Goal: Information Seeking & Learning: Learn about a topic

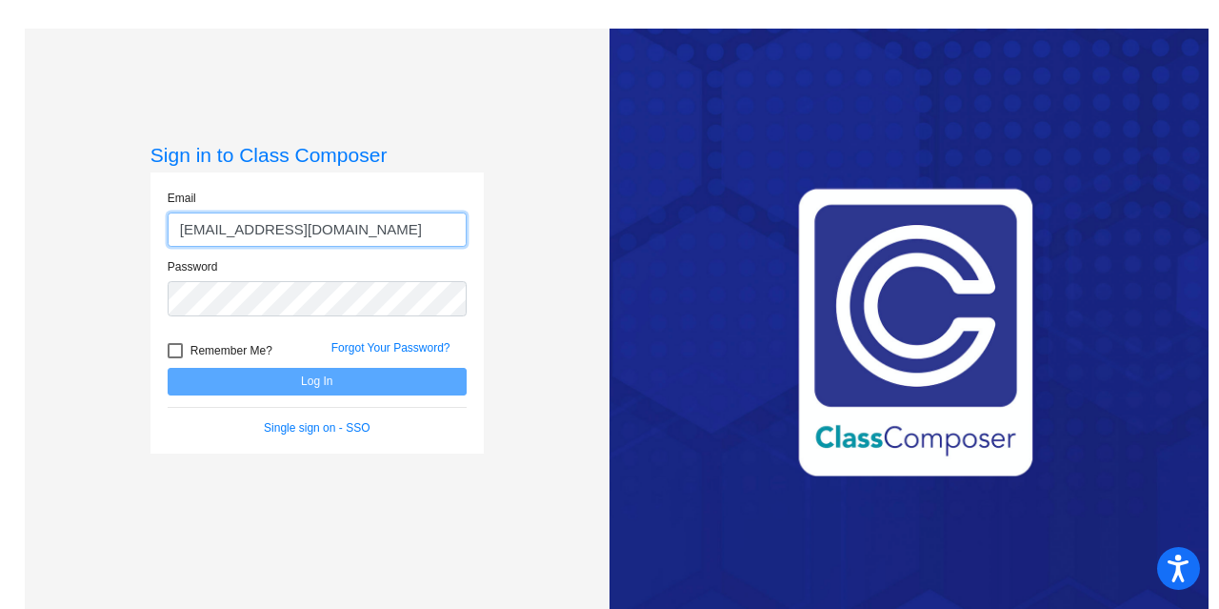
type input "[EMAIL_ADDRESS][DOMAIN_NAME]"
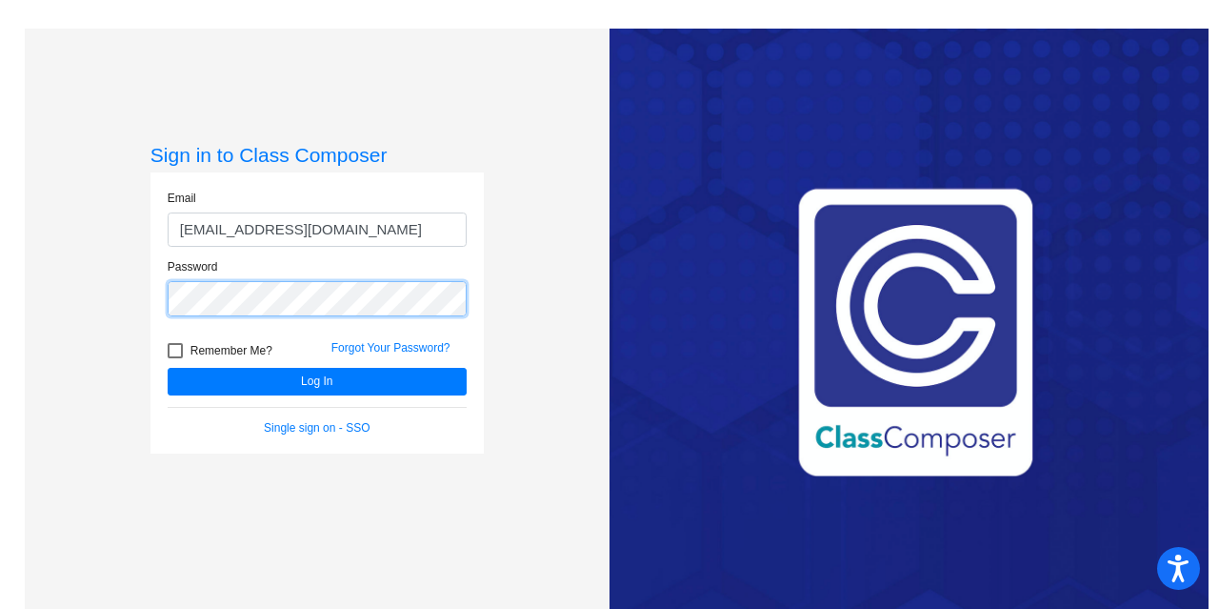
click at [168, 368] on button "Log In" at bounding box center [317, 382] width 299 height 28
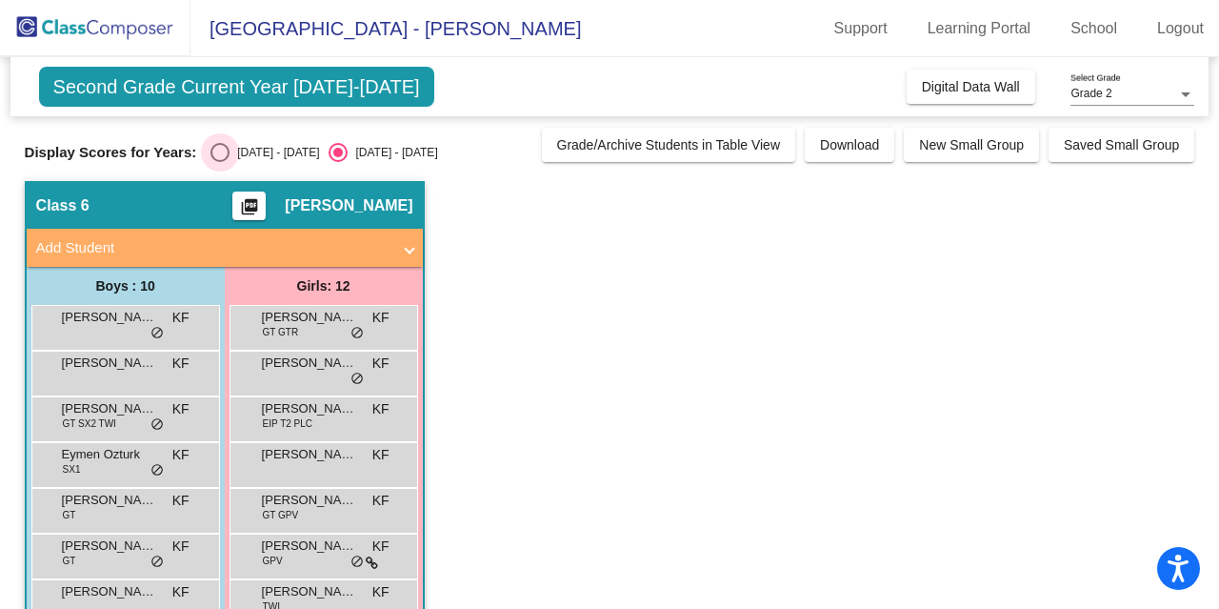
click at [223, 157] on div "Select an option" at bounding box center [219, 152] width 19 height 19
click at [220, 162] on input "[DATE] - [DATE]" at bounding box center [219, 162] width 1 height 1
radio input "true"
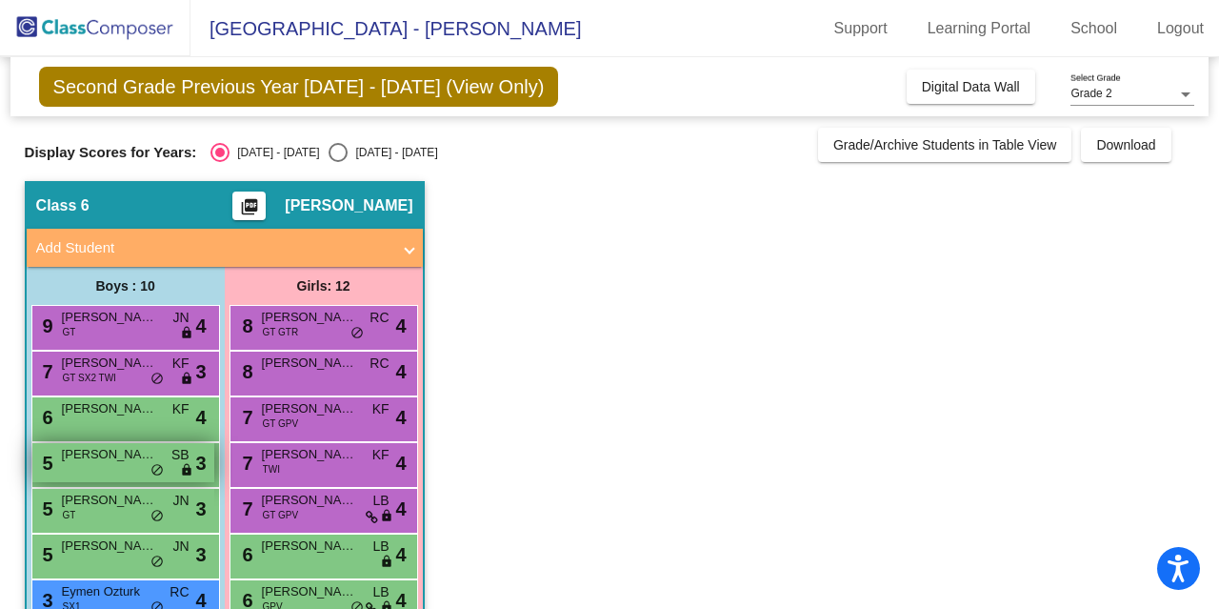
click at [110, 461] on span "[PERSON_NAME]" at bounding box center [109, 454] width 95 height 19
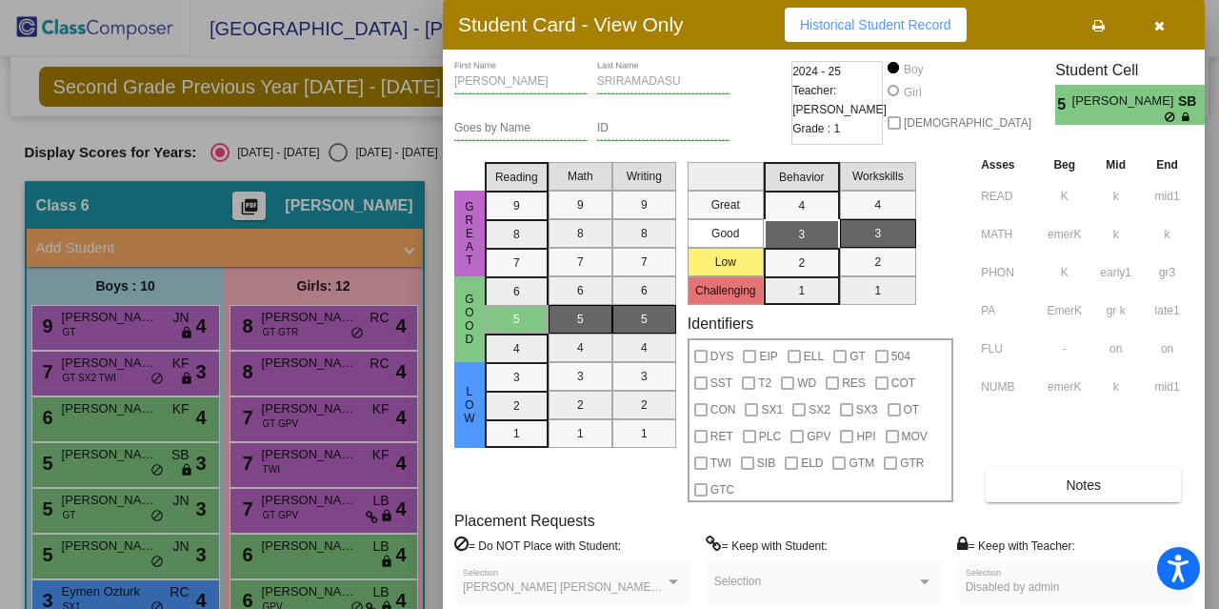
click at [1156, 33] on button "button" at bounding box center [1159, 25] width 61 height 34
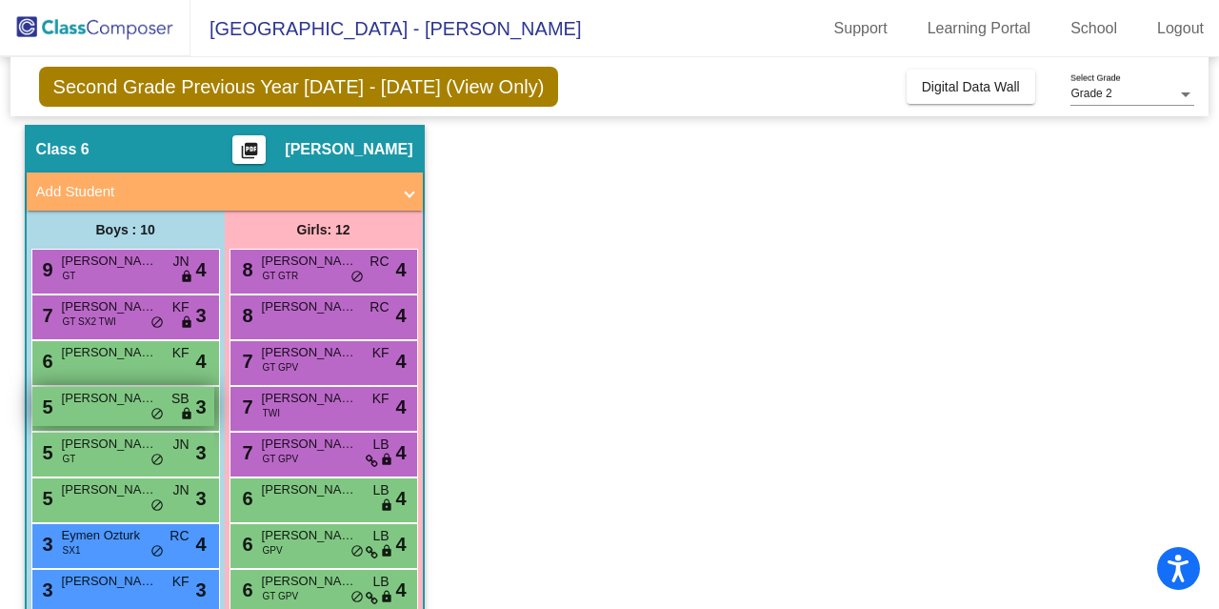
scroll to position [57, 0]
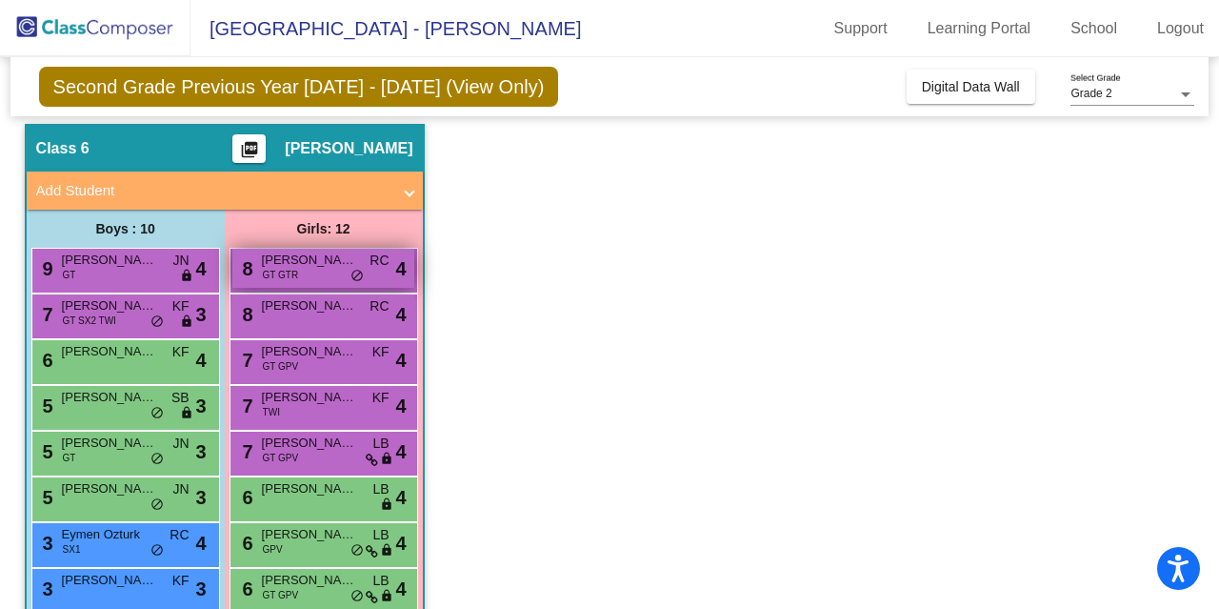
click at [329, 271] on div "8 AADHYA [PERSON_NAME] GT GTR RC lock do_not_disturb_alt 4" at bounding box center [323, 268] width 182 height 39
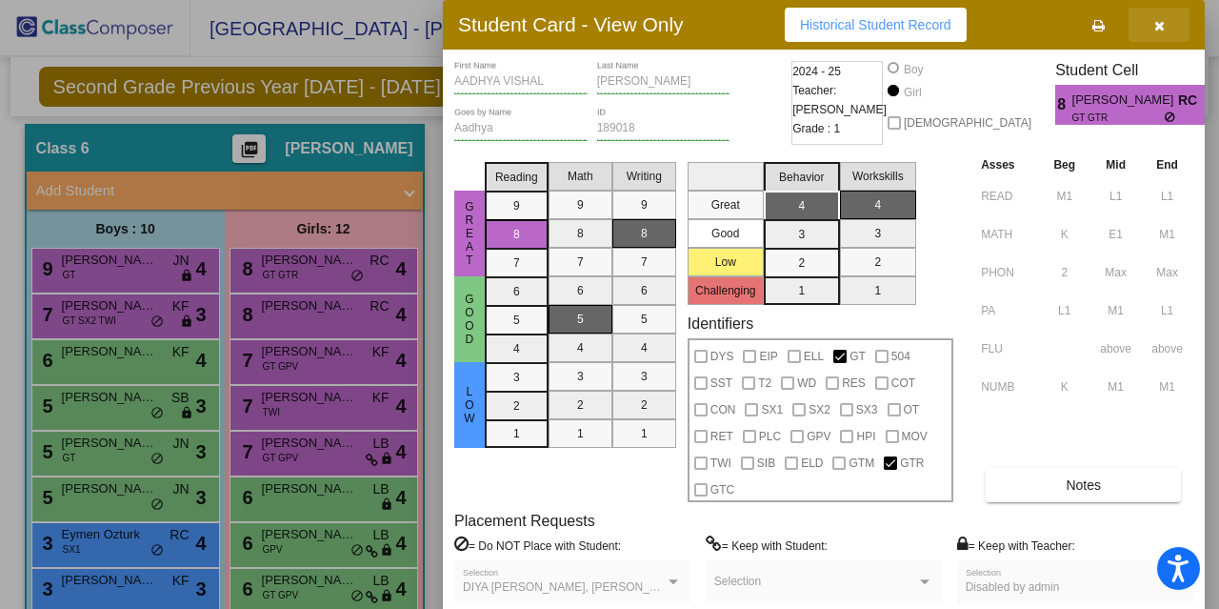
click at [1155, 28] on icon "button" at bounding box center [1159, 25] width 10 height 13
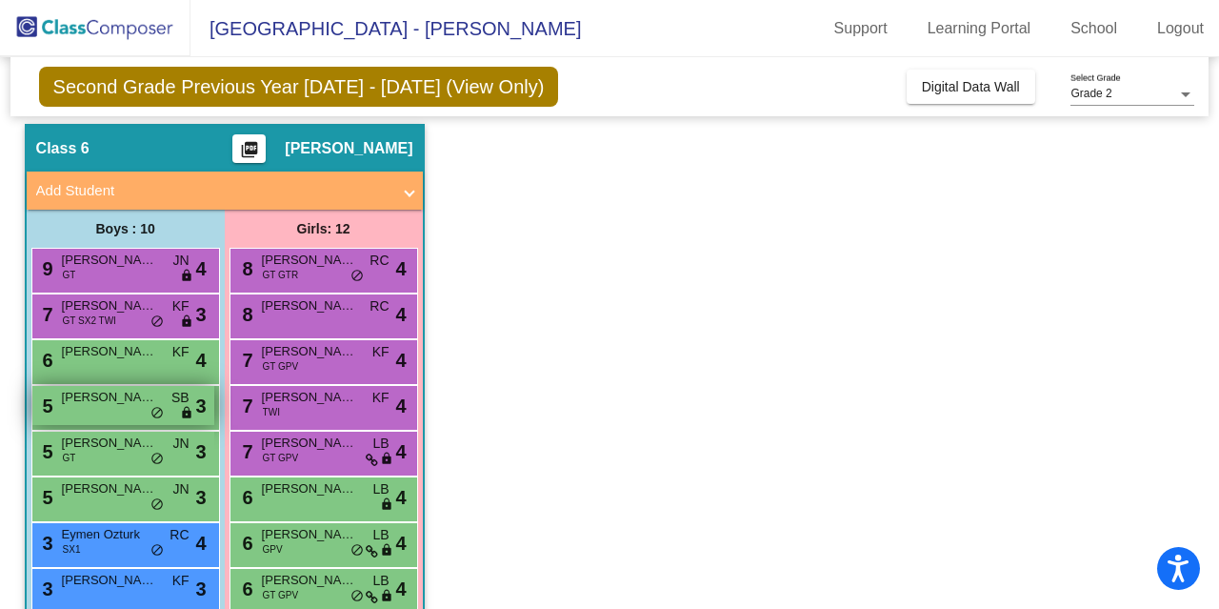
click at [139, 407] on div "5 [PERSON_NAME] SB lock do_not_disturb_alt 3" at bounding box center [123, 405] width 182 height 39
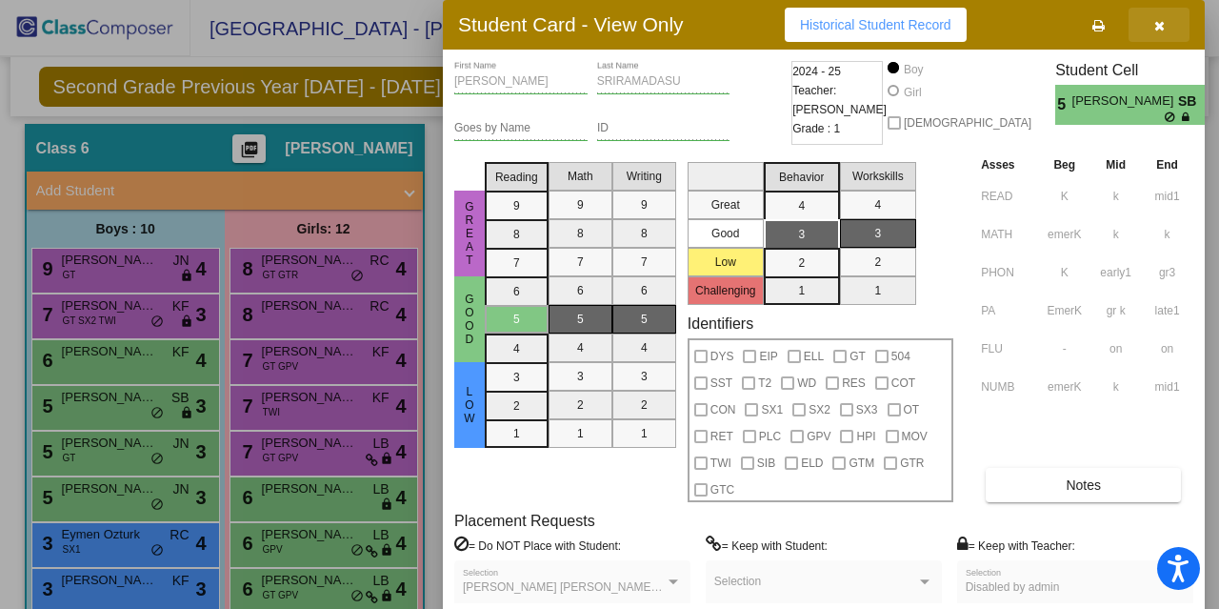
click at [1165, 26] on button "button" at bounding box center [1159, 25] width 61 height 34
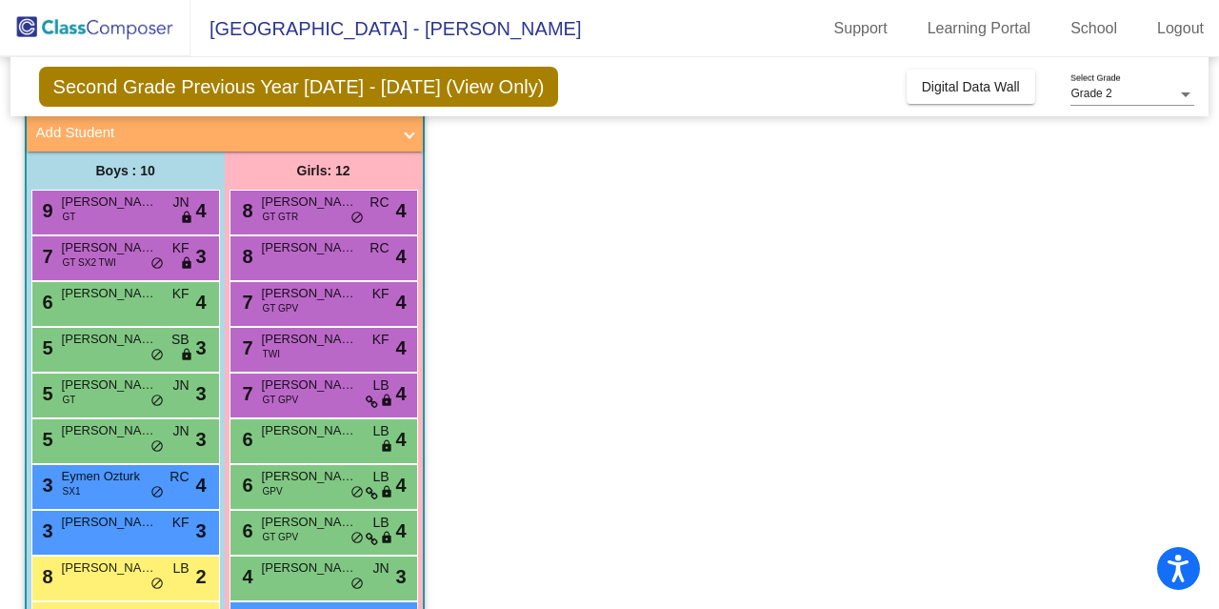
scroll to position [120, 0]
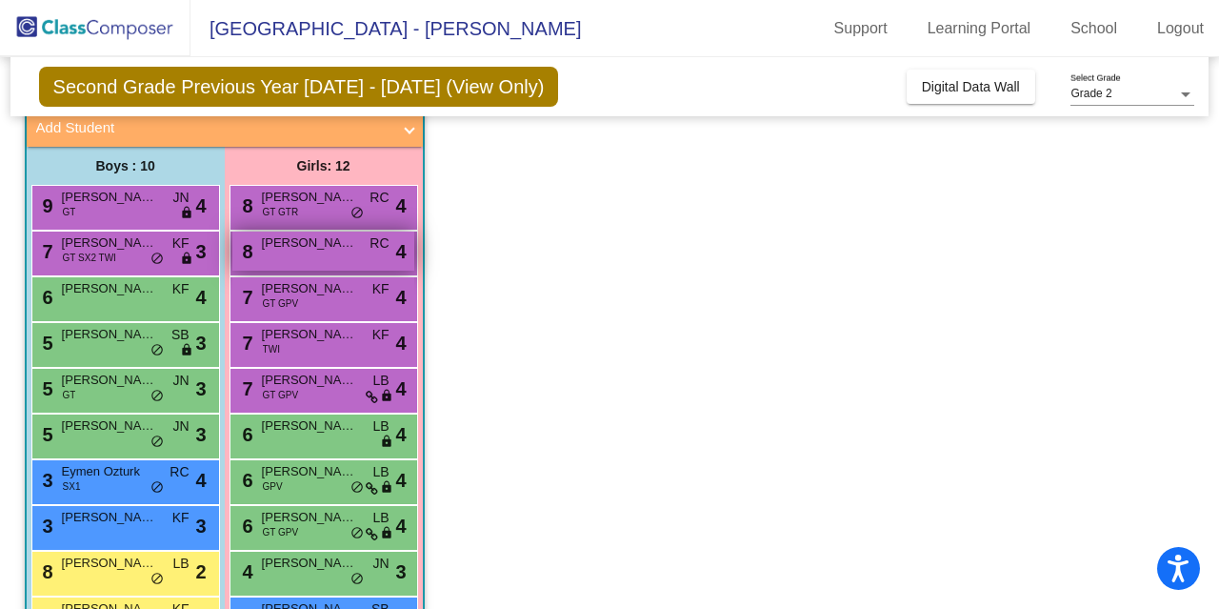
click at [315, 260] on div "8 [PERSON_NAME] RC lock do_not_disturb_alt 4" at bounding box center [323, 250] width 182 height 39
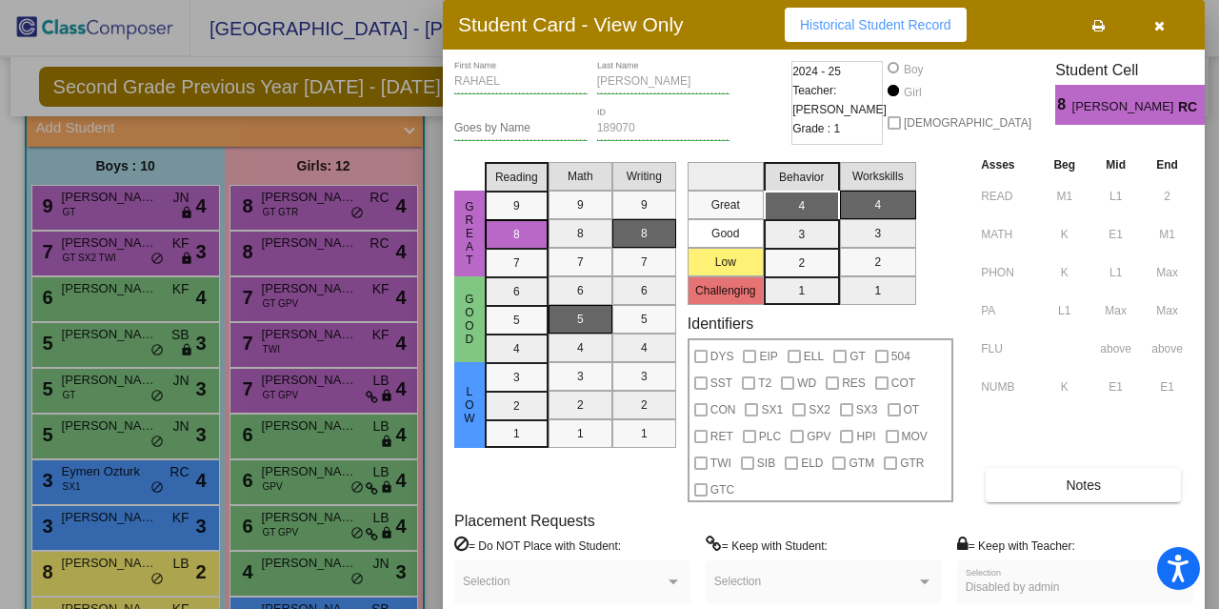
click at [1161, 33] on button "button" at bounding box center [1159, 25] width 61 height 34
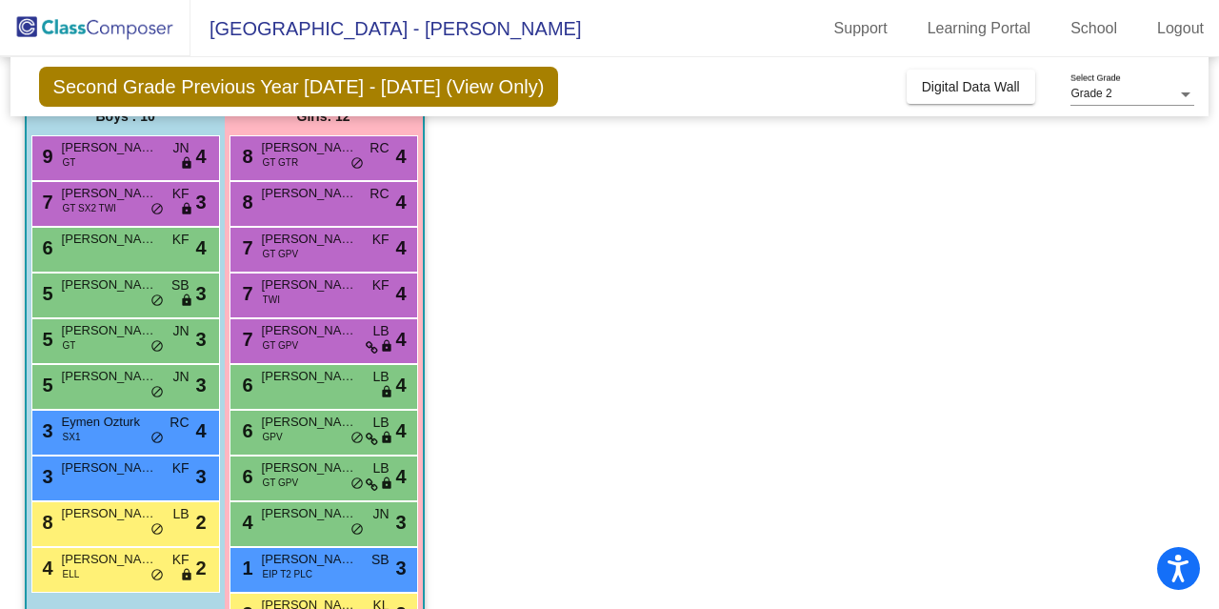
scroll to position [174, 0]
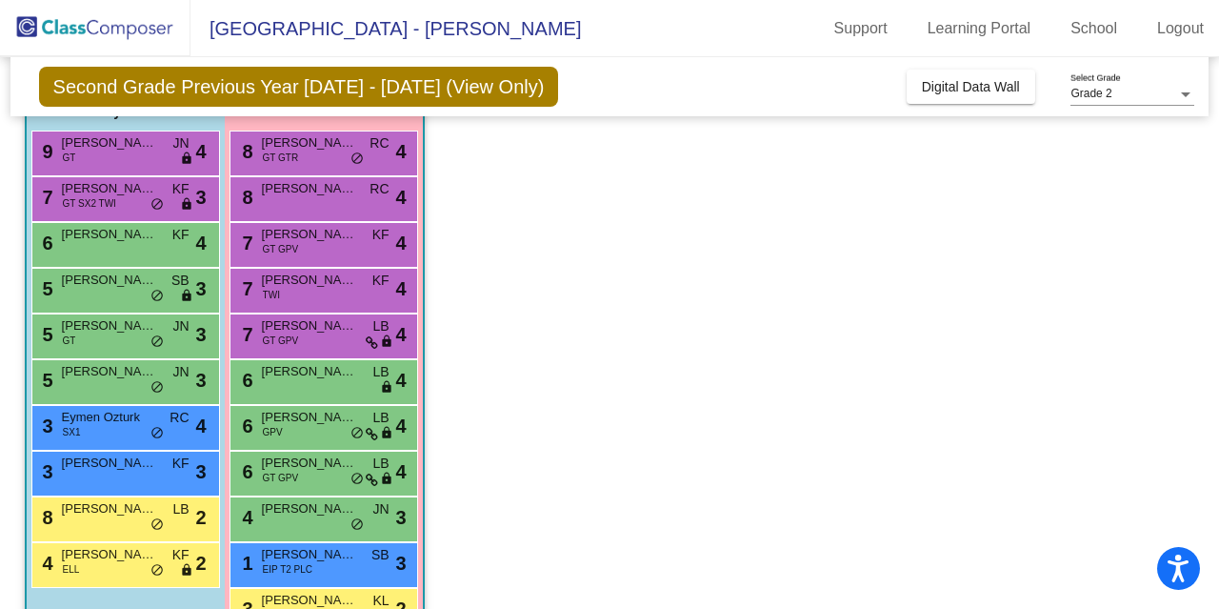
click at [290, 307] on div "7 [PERSON_NAME] TWI KF lock do_not_disturb_alt 4" at bounding box center [324, 291] width 189 height 46
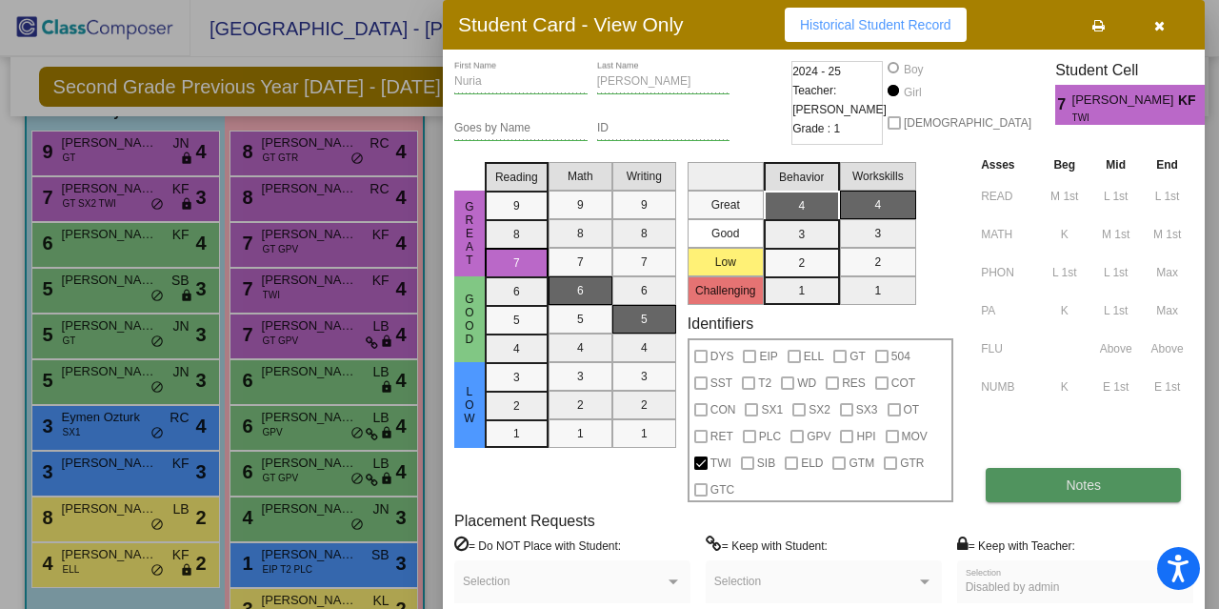
click at [1115, 481] on button "Notes" at bounding box center [1083, 485] width 195 height 34
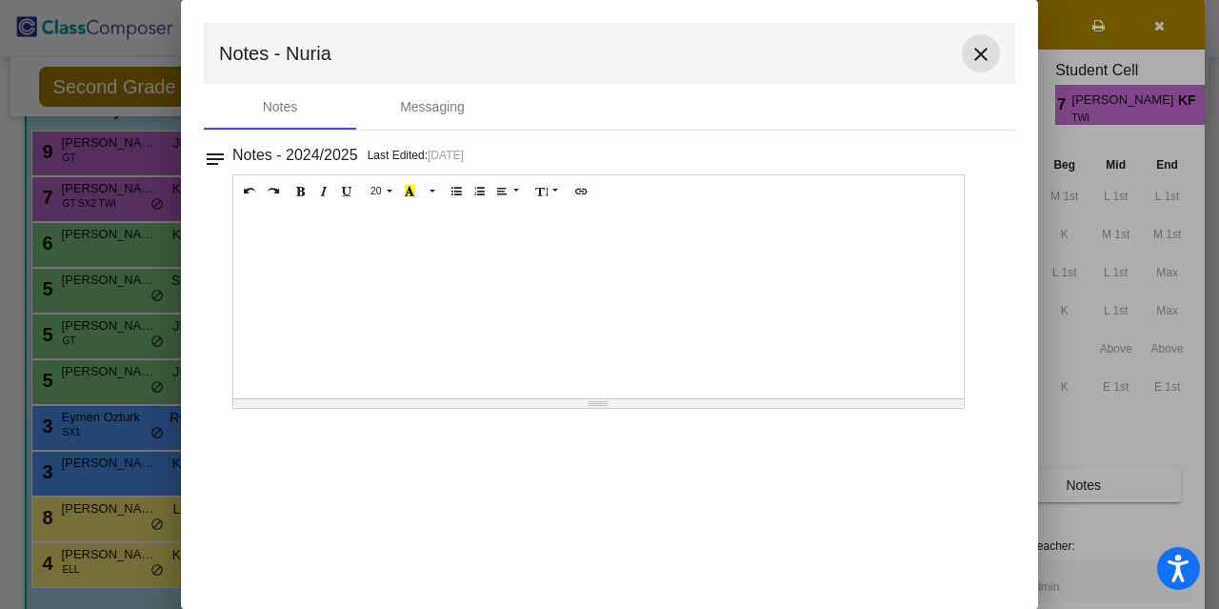
click at [978, 56] on mat-icon "close" at bounding box center [981, 54] width 23 height 23
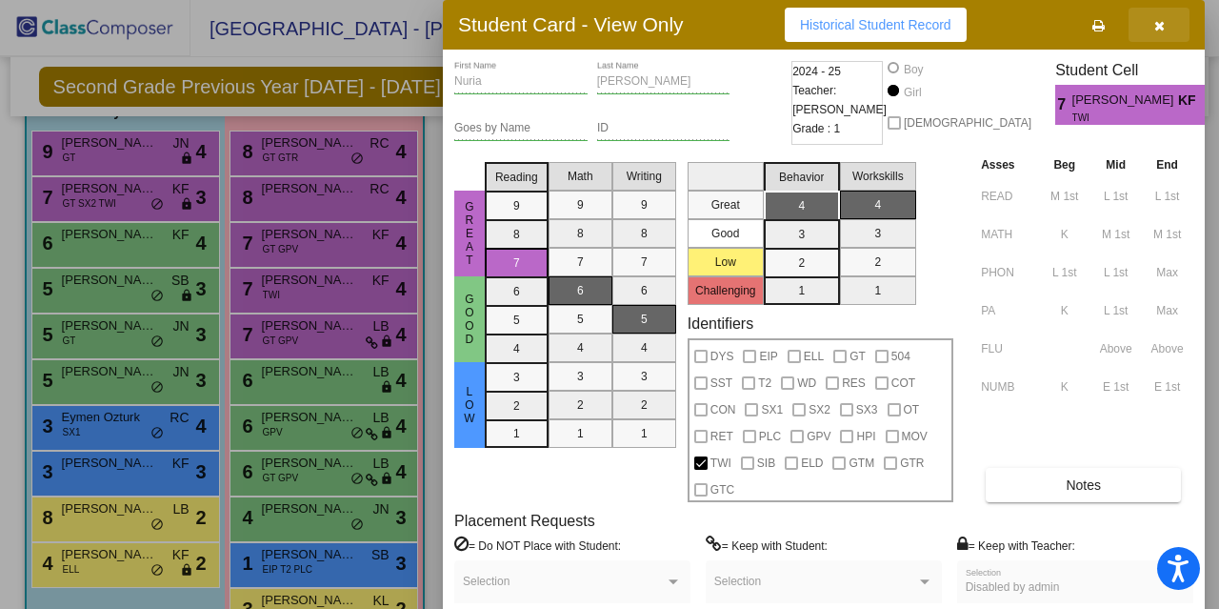
click at [1166, 33] on button "button" at bounding box center [1159, 25] width 61 height 34
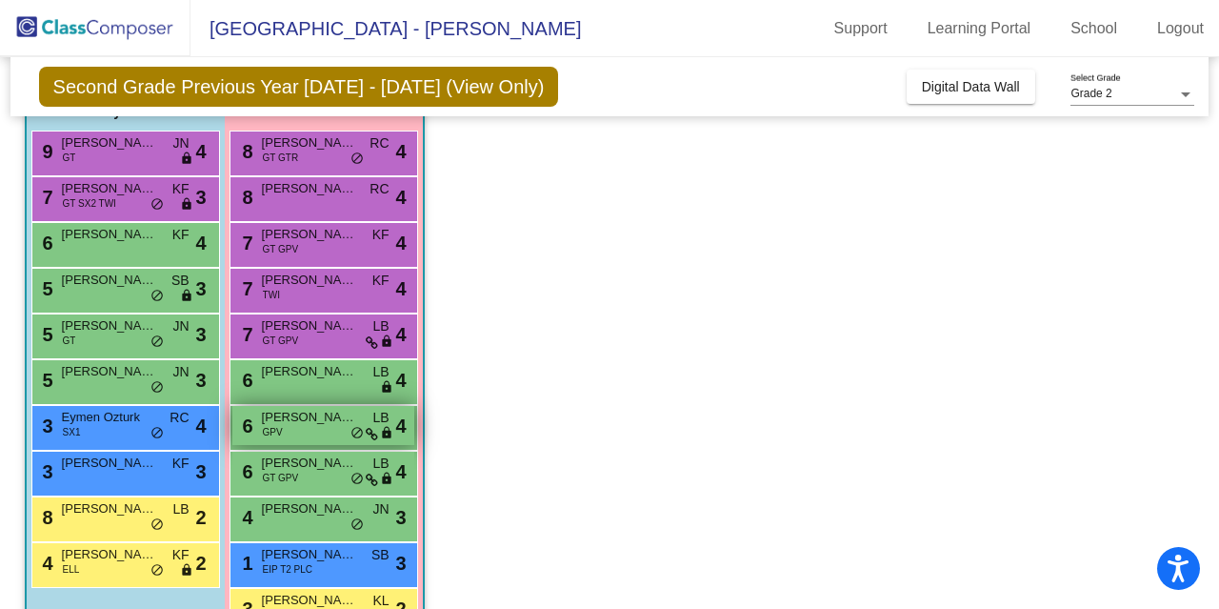
click at [293, 431] on div "6 [PERSON_NAME] Volingavage GPV LB lock do_not_disturb_alt 4" at bounding box center [323, 425] width 182 height 39
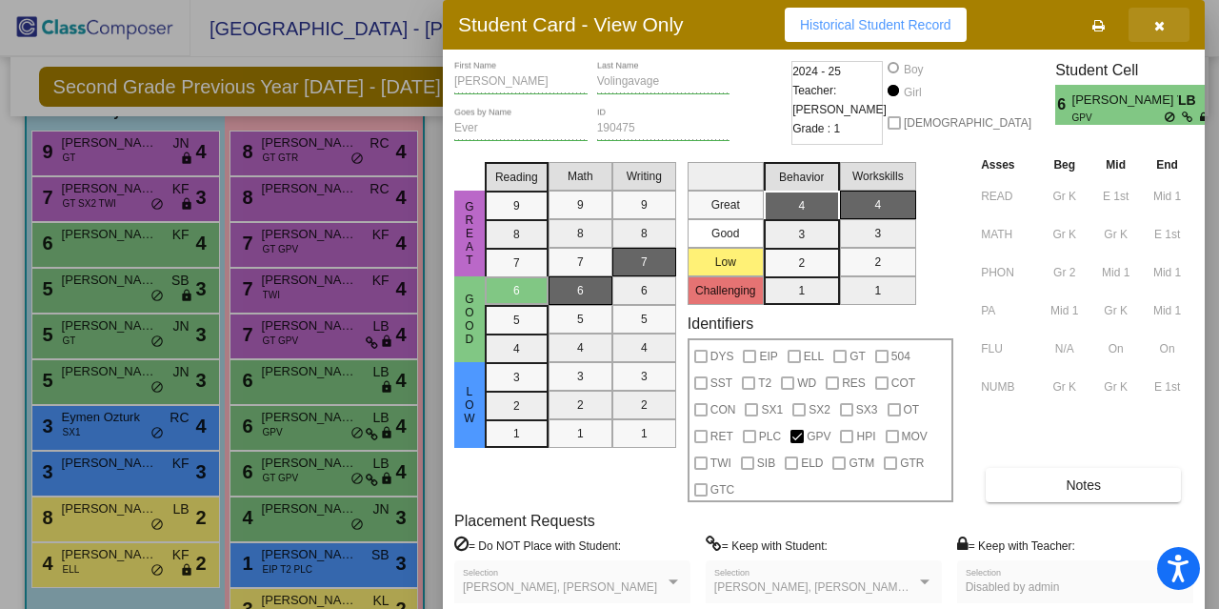
click at [1166, 28] on button "button" at bounding box center [1159, 25] width 61 height 34
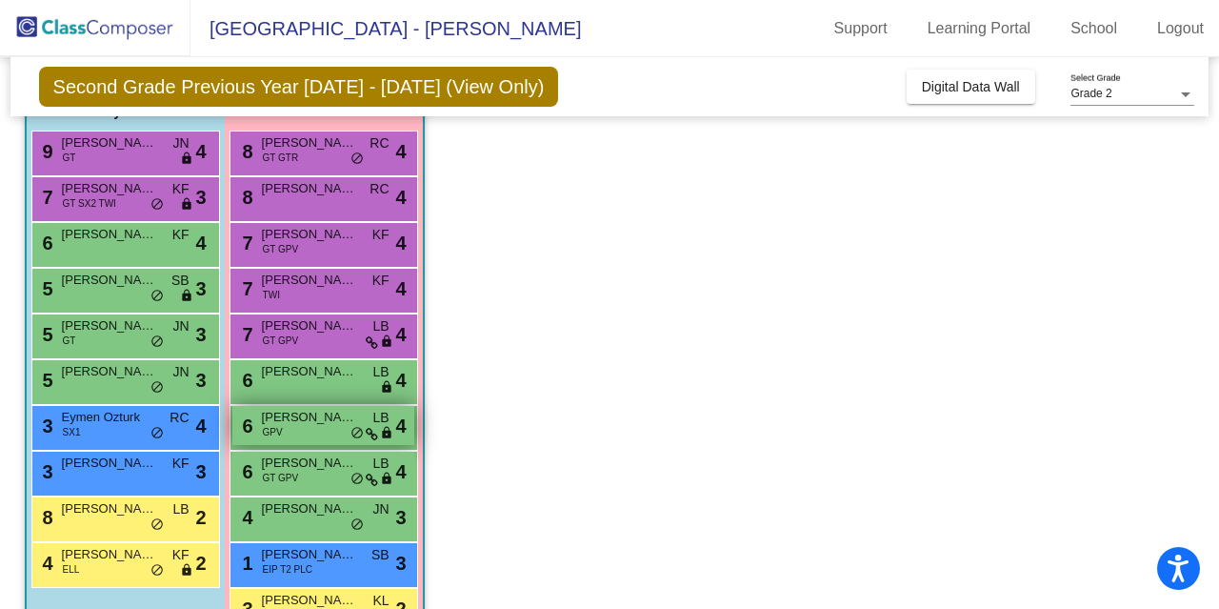
click at [312, 428] on div "6 [PERSON_NAME] Volingavage GPV LB lock do_not_disturb_alt 4" at bounding box center [323, 425] width 182 height 39
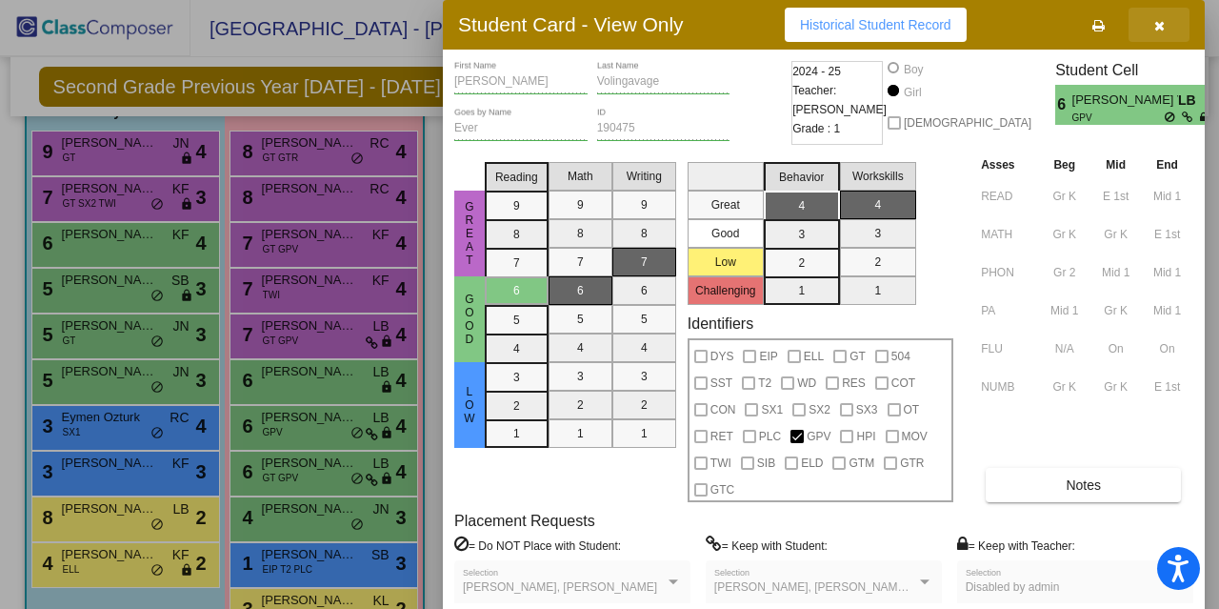
click at [1159, 22] on icon "button" at bounding box center [1159, 25] width 10 height 13
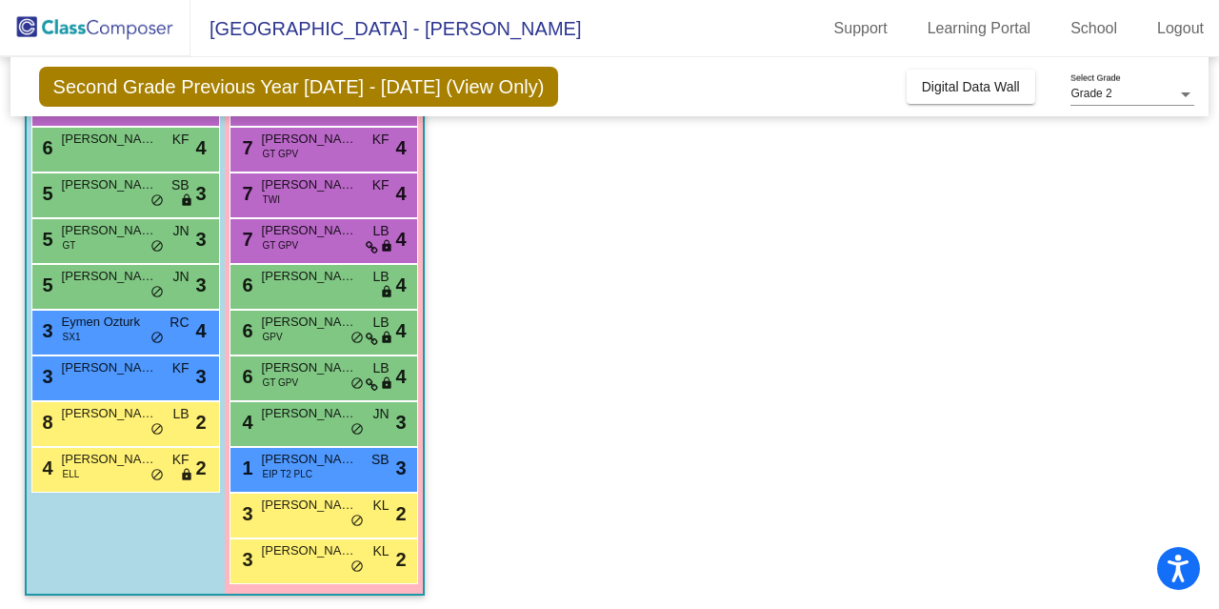
scroll to position [274, 0]
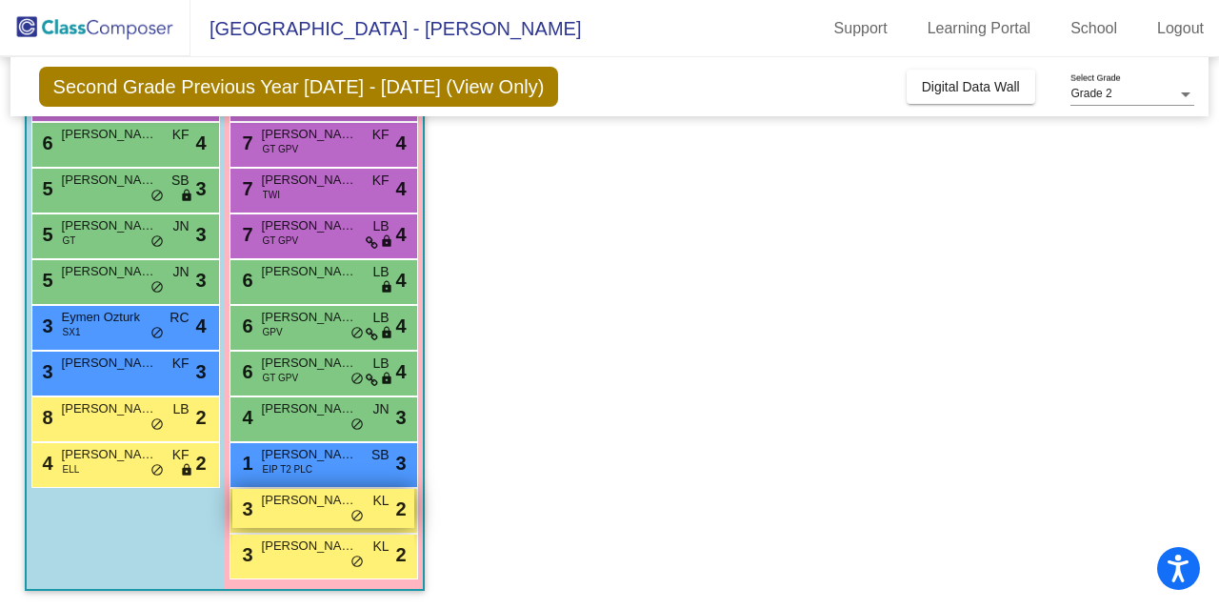
click at [291, 506] on span "[PERSON_NAME]" at bounding box center [309, 500] width 95 height 19
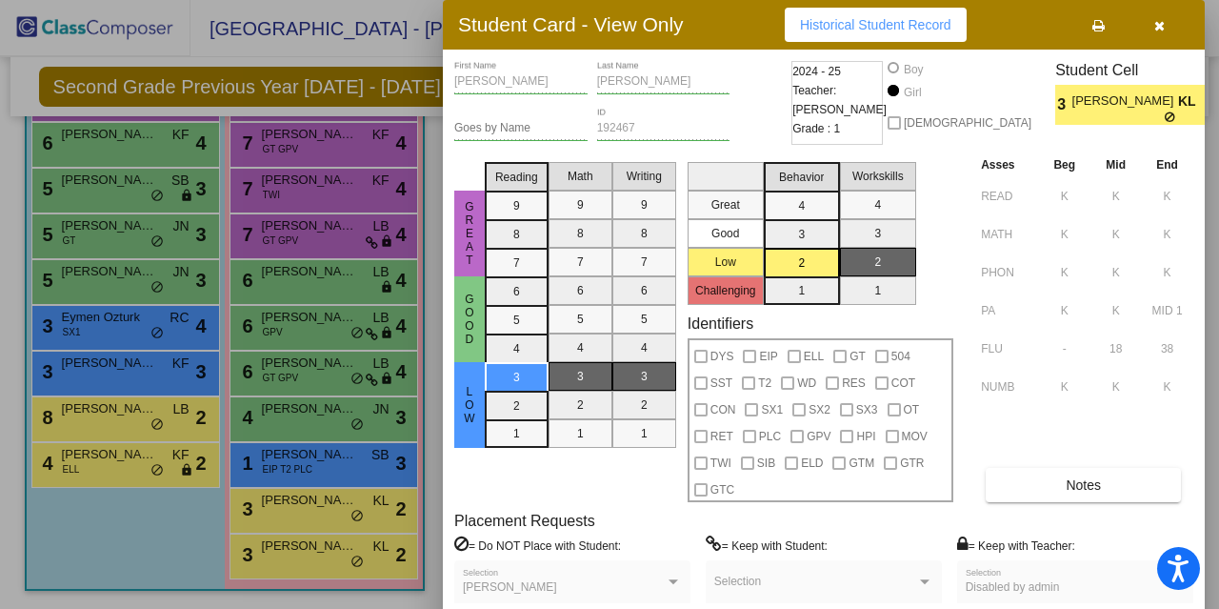
click at [1154, 29] on icon "button" at bounding box center [1159, 25] width 10 height 13
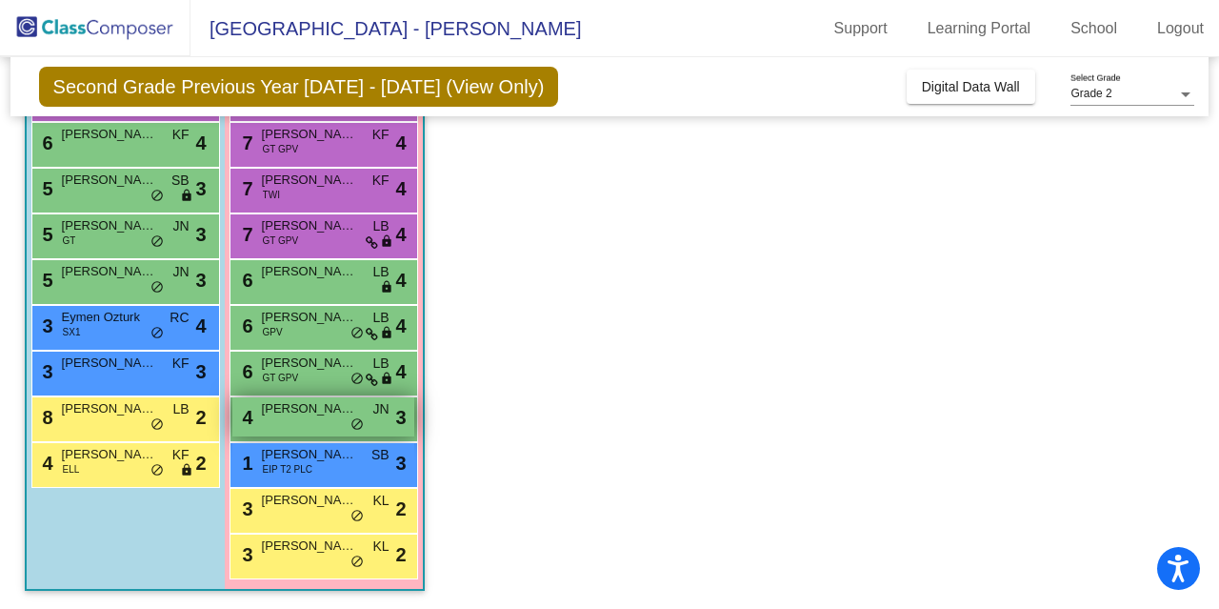
click at [306, 416] on div "4 [PERSON_NAME] JN lock do_not_disturb_alt 3" at bounding box center [323, 416] width 182 height 39
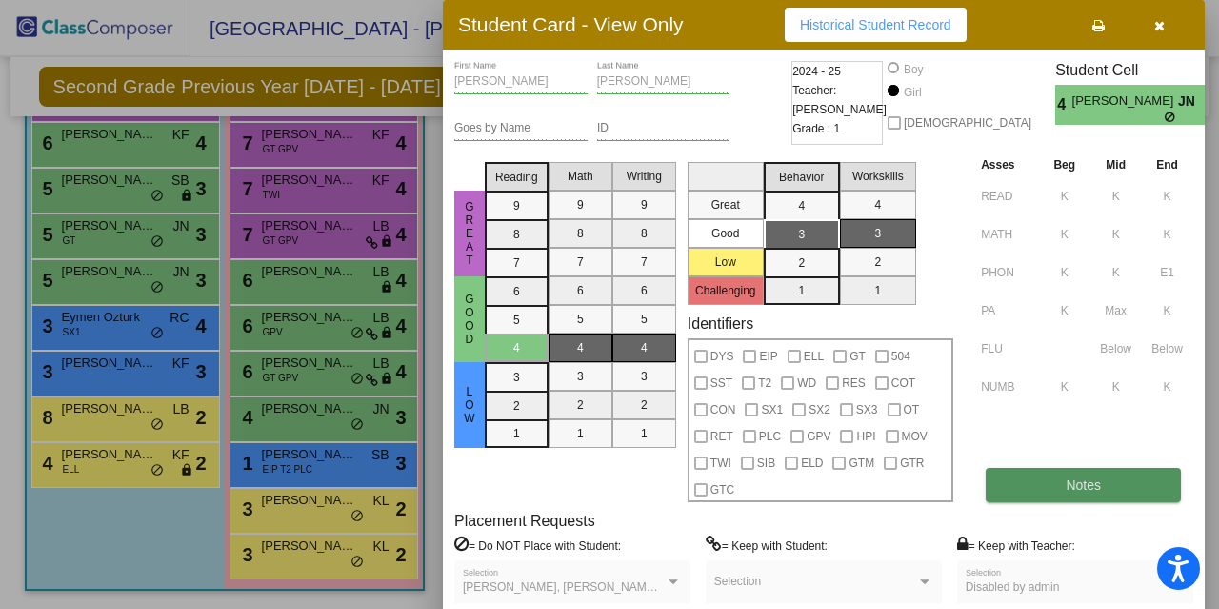
click at [1075, 487] on span "Notes" at bounding box center [1083, 484] width 35 height 15
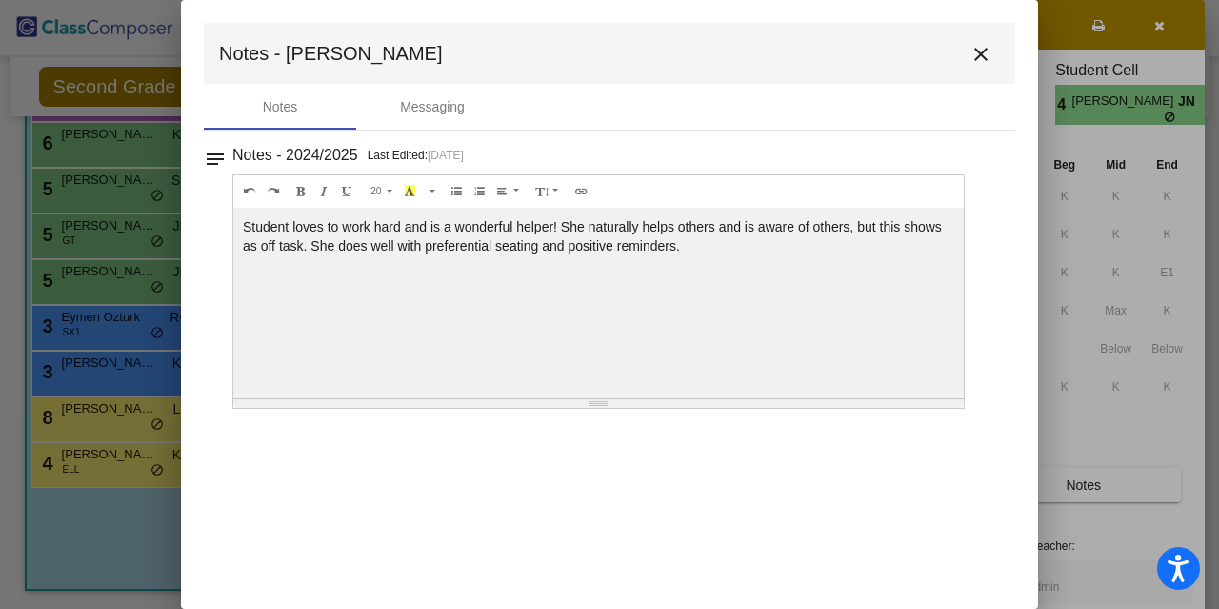
click at [985, 51] on mat-icon "close" at bounding box center [981, 54] width 23 height 23
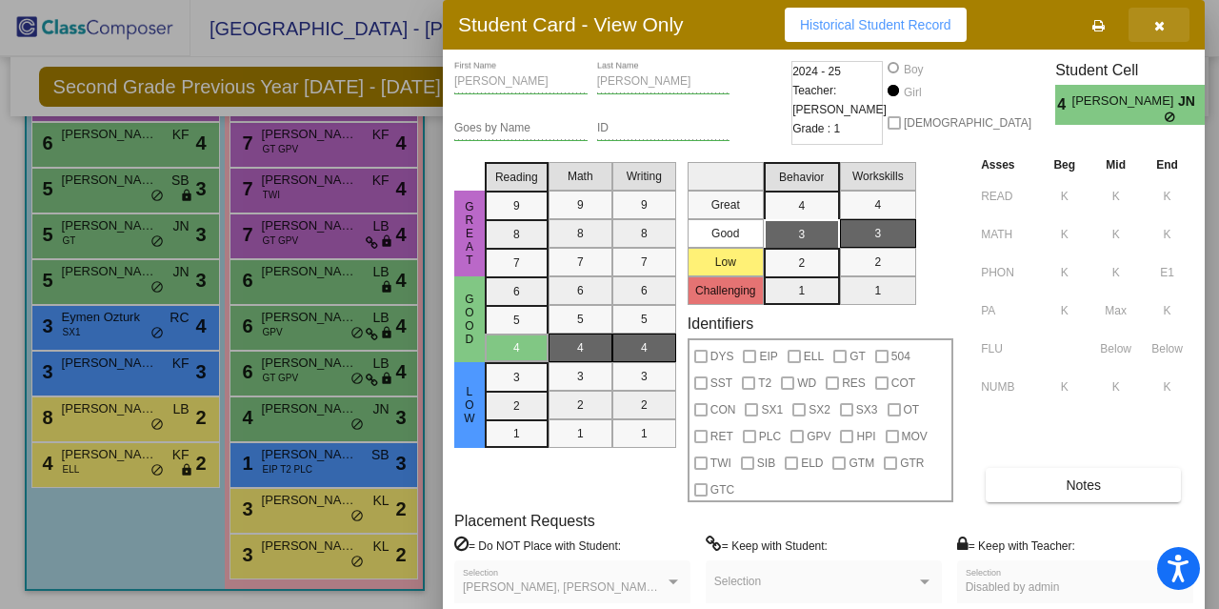
click at [1166, 28] on button "button" at bounding box center [1159, 25] width 61 height 34
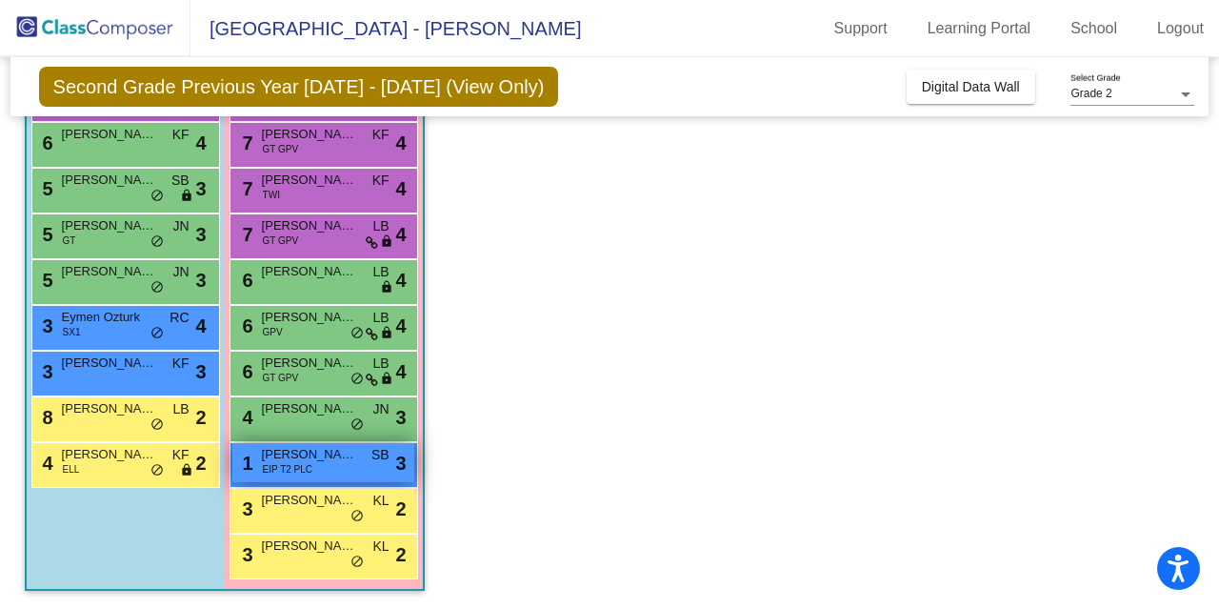
click at [320, 456] on span "[PERSON_NAME]" at bounding box center [309, 454] width 95 height 19
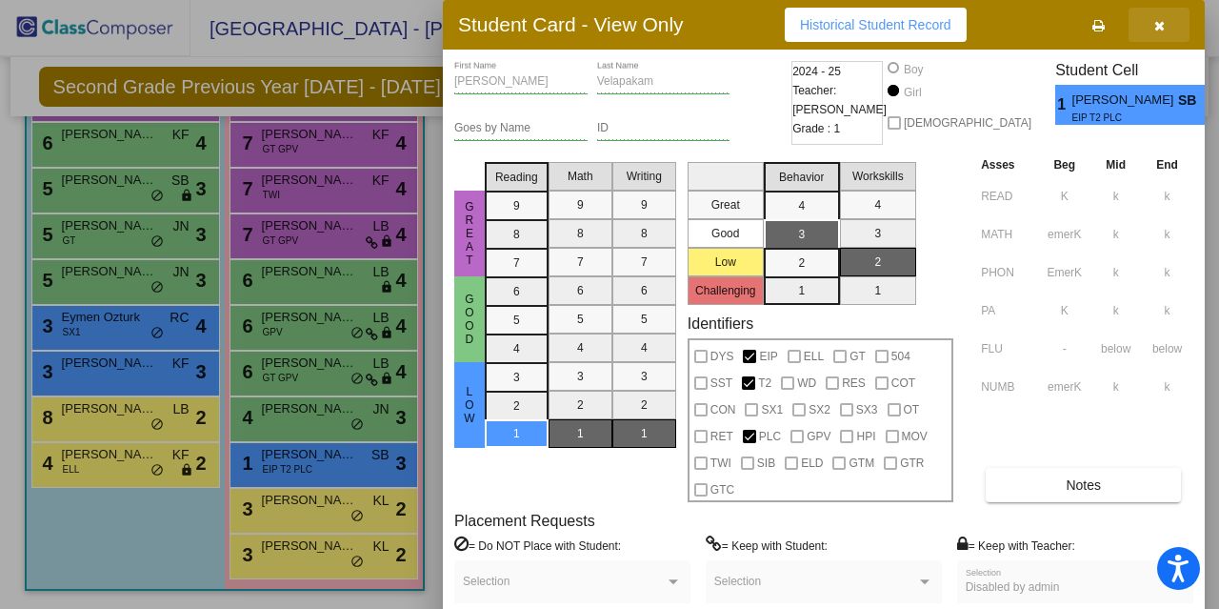
click at [1158, 20] on icon "button" at bounding box center [1159, 25] width 10 height 13
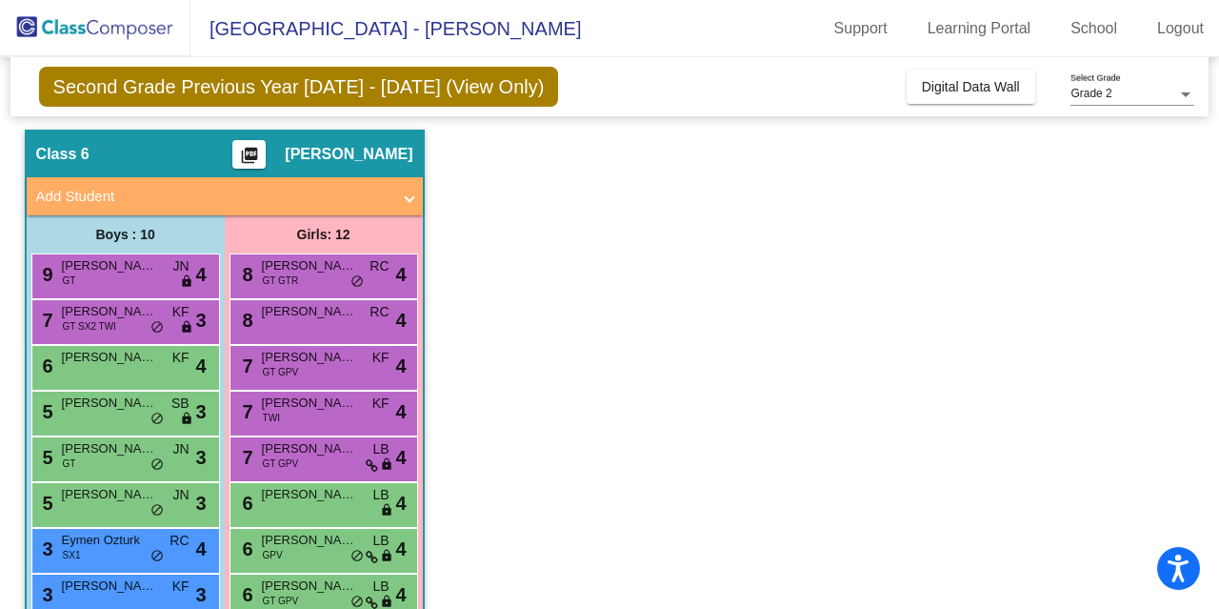
scroll to position [50, 0]
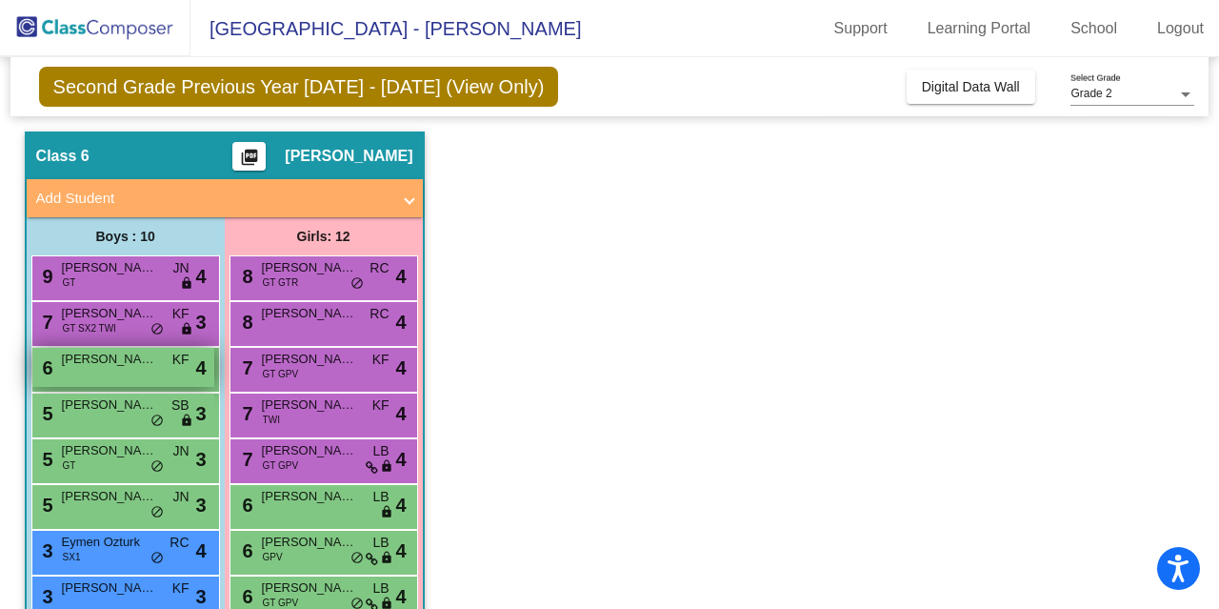
click at [101, 369] on div "6 Aadvik [PERSON_NAME] lock do_not_disturb_alt 4" at bounding box center [123, 367] width 182 height 39
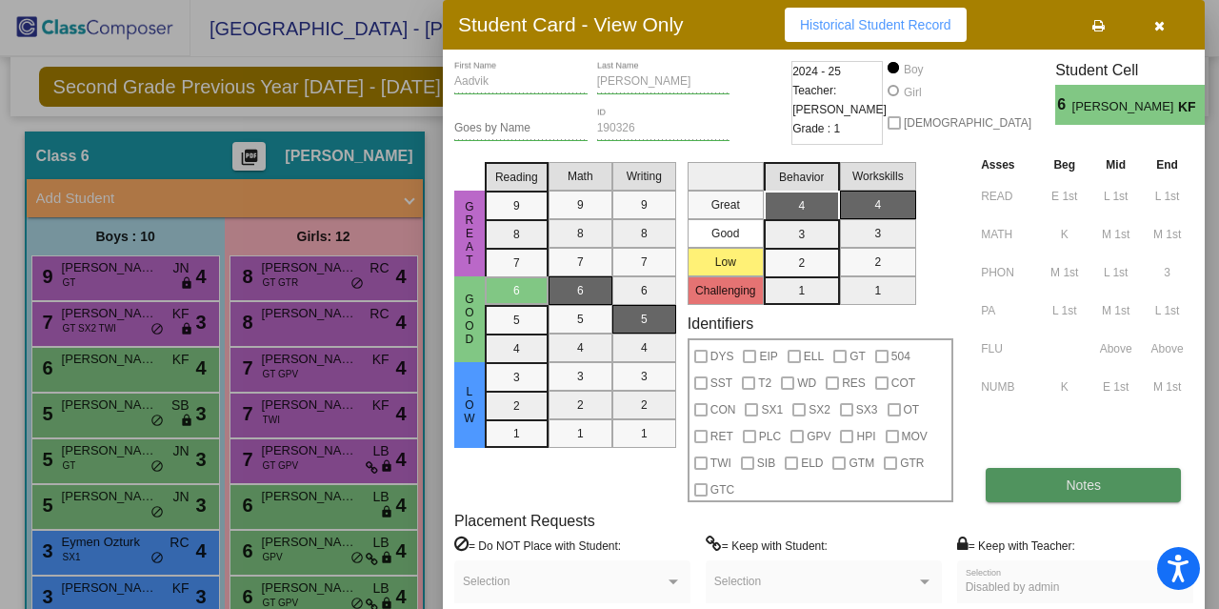
click at [1104, 489] on button "Notes" at bounding box center [1083, 485] width 195 height 34
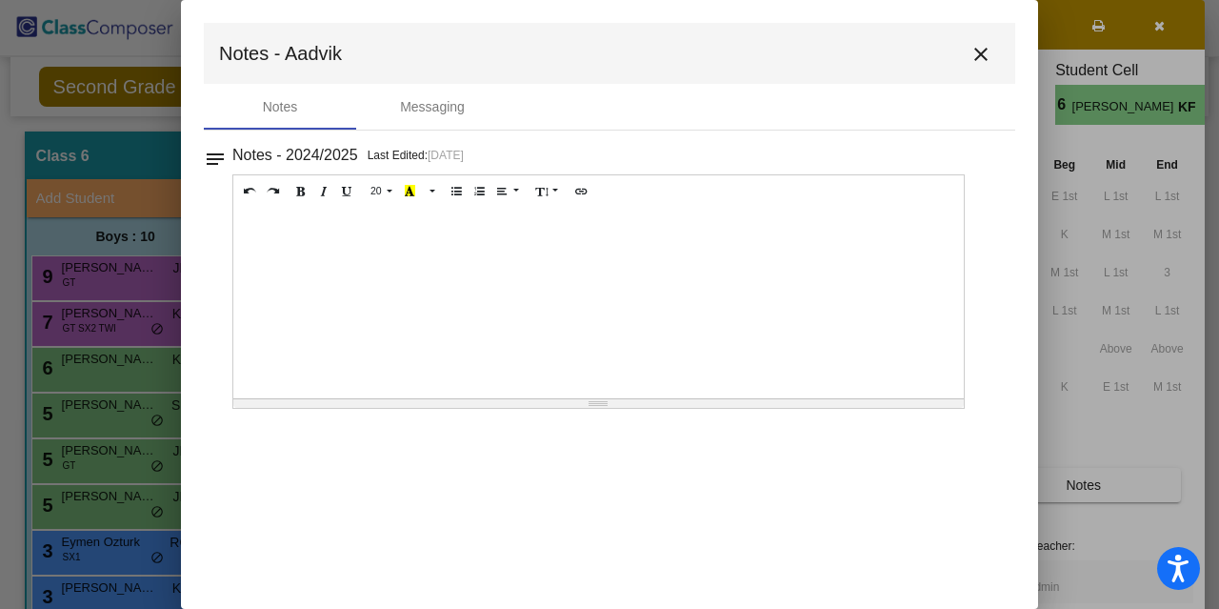
click at [733, 279] on div at bounding box center [598, 303] width 731 height 190
drag, startPoint x: 801, startPoint y: 18, endPoint x: 773, endPoint y: 54, distance: 45.5
click at [773, 54] on mat-dialog-container "Notes - Aadvik close Notes Messaging notes Notes - 2024/2025 Last Edited: [DATE…" at bounding box center [609, 304] width 857 height 609
click at [627, 224] on div "Tested for Gifted in 1st grade, but didn't get into the program." at bounding box center [598, 303] width 731 height 190
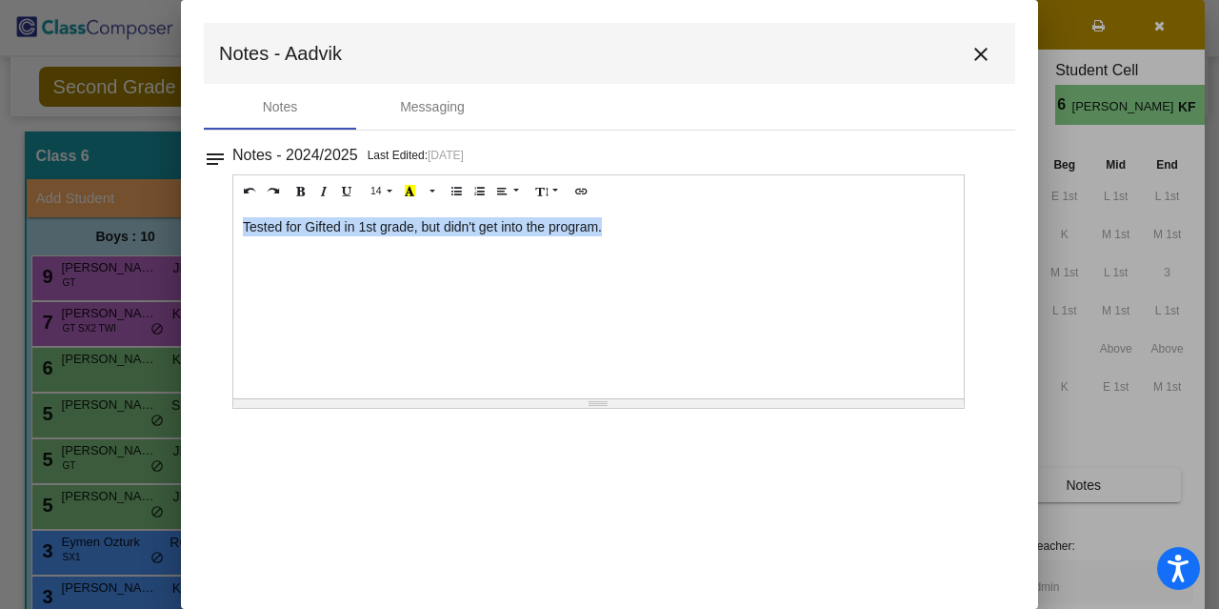
click at [627, 224] on div "Tested for Gifted in 1st grade, but didn't get into the program." at bounding box center [598, 303] width 731 height 190
copy div "Tested for Gifted in 1st grade, but didn't get into the program."
drag, startPoint x: 942, startPoint y: 540, endPoint x: 892, endPoint y: 400, distance: 148.8
drag, startPoint x: 892, startPoint y: 400, endPoint x: 799, endPoint y: 347, distance: 106.7
click at [799, 347] on div "Tested for Gifted in 1st grade, but didn't get into the program." at bounding box center [598, 303] width 731 height 190
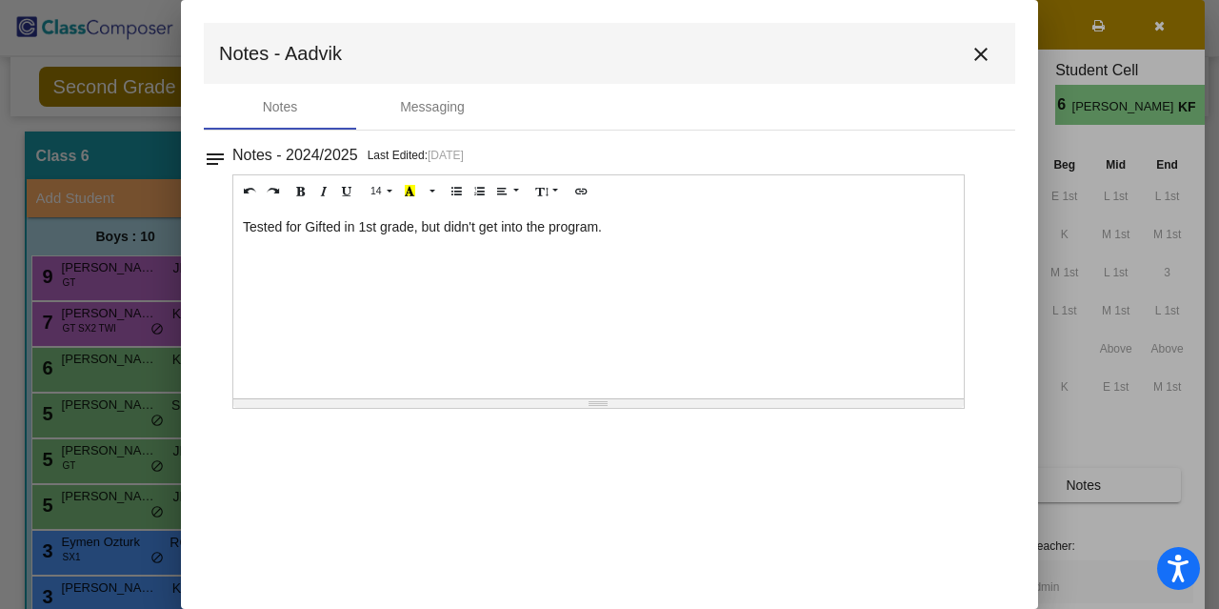
drag, startPoint x: 787, startPoint y: 98, endPoint x: 761, endPoint y: 100, distance: 25.8
click at [761, 100] on div "Notes Messaging" at bounding box center [610, 107] width 812 height 46
click at [985, 59] on mat-icon "close" at bounding box center [981, 54] width 23 height 23
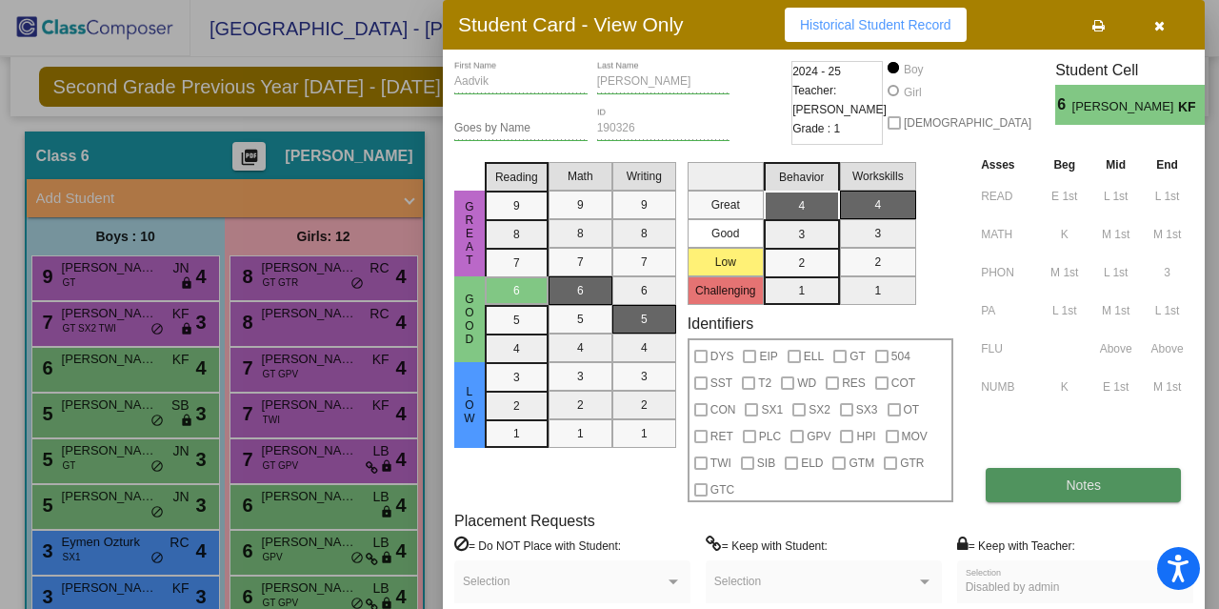
click at [1111, 484] on button "Notes" at bounding box center [1083, 485] width 195 height 34
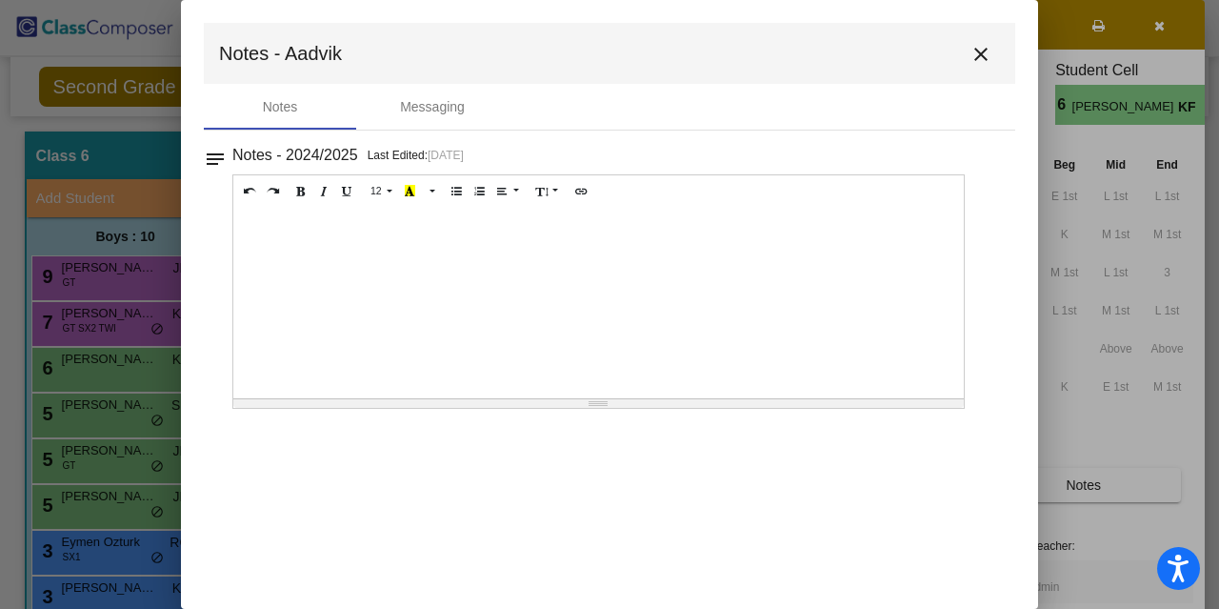
click at [514, 221] on div at bounding box center [598, 303] width 731 height 190
drag, startPoint x: 203, startPoint y: 14, endPoint x: 177, endPoint y: 3, distance: 28.1
click at [177, 3] on div "Student Card - View Only Historical Student Record Aadvik First Name [PERSON_NA…" at bounding box center [609, 304] width 1219 height 609
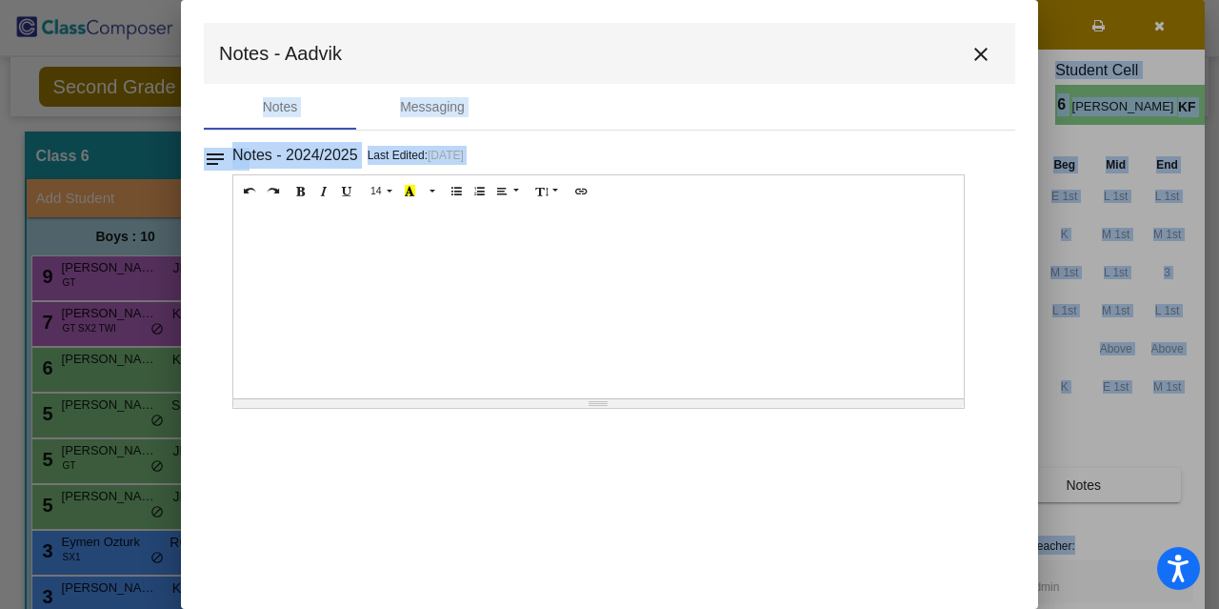
drag, startPoint x: 658, startPoint y: 605, endPoint x: 658, endPoint y: 646, distance: 41.0
click at [658, 608] on html "Accessibility Screen-Reader Guide, Feedback, and Issue Reporting | New window […" at bounding box center [609, 304] width 1219 height 609
click at [1158, 66] on div at bounding box center [609, 304] width 1219 height 609
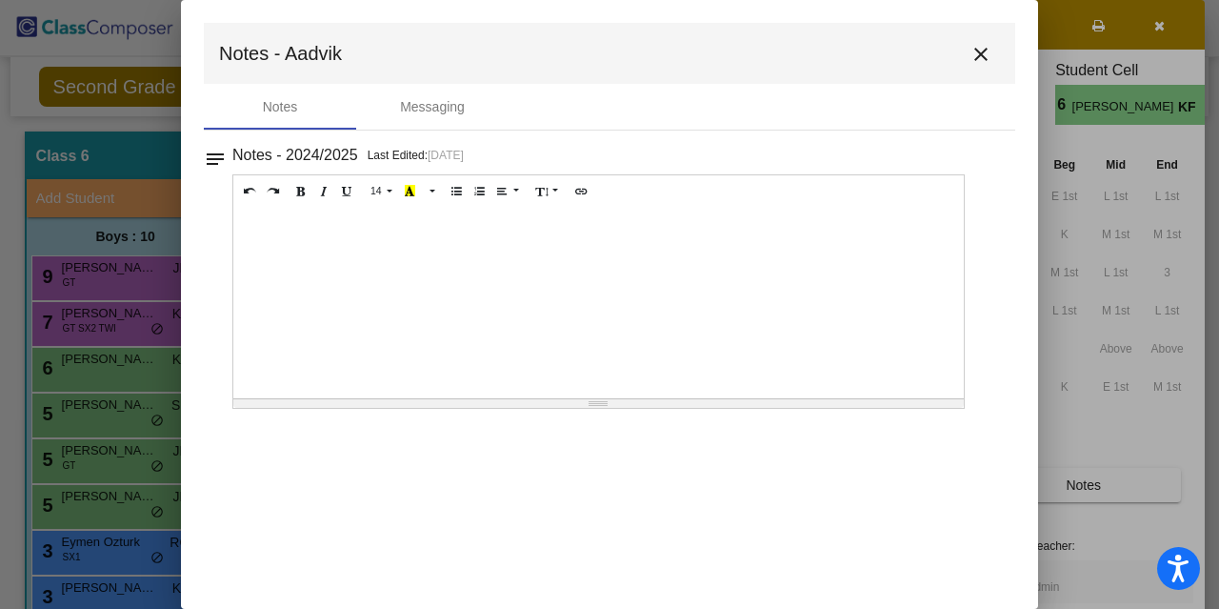
drag, startPoint x: 722, startPoint y: 6, endPoint x: 838, endPoint y: 15, distance: 116.6
click at [838, 15] on mat-dialog-container "Notes - Aadvik close Notes Messaging notes Notes - 2024/2025 Last Edited: [DATE…" at bounding box center [609, 304] width 857 height 609
click at [449, 106] on div "Messaging" at bounding box center [432, 107] width 65 height 20
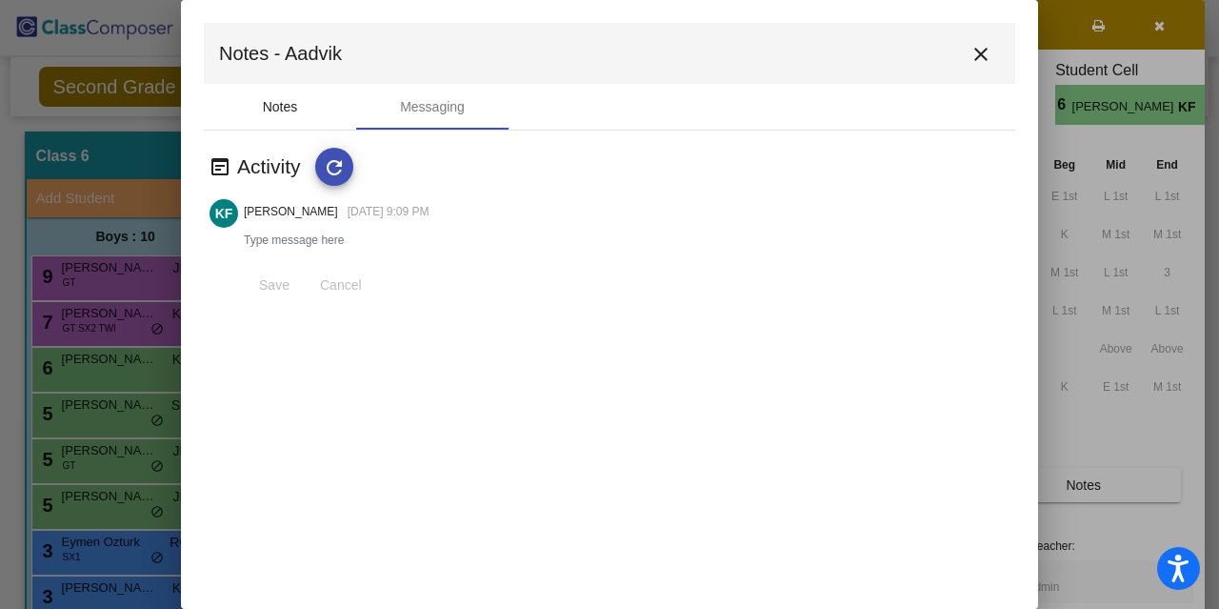
click at [288, 110] on div "Notes" at bounding box center [280, 107] width 35 height 20
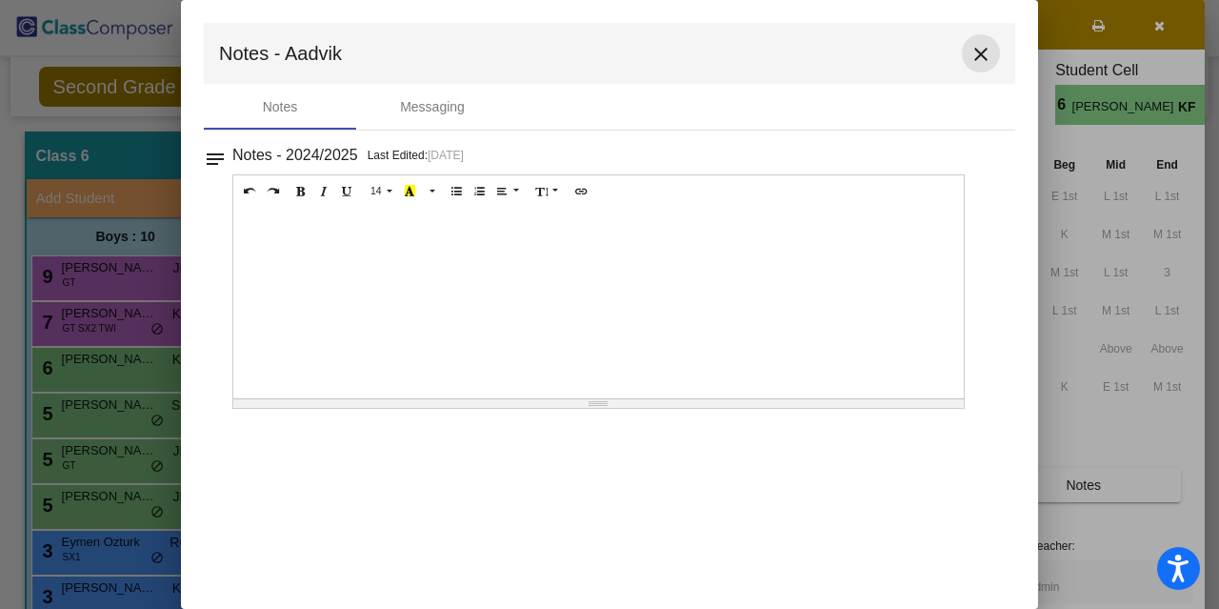
click at [981, 50] on mat-icon "close" at bounding box center [981, 54] width 23 height 23
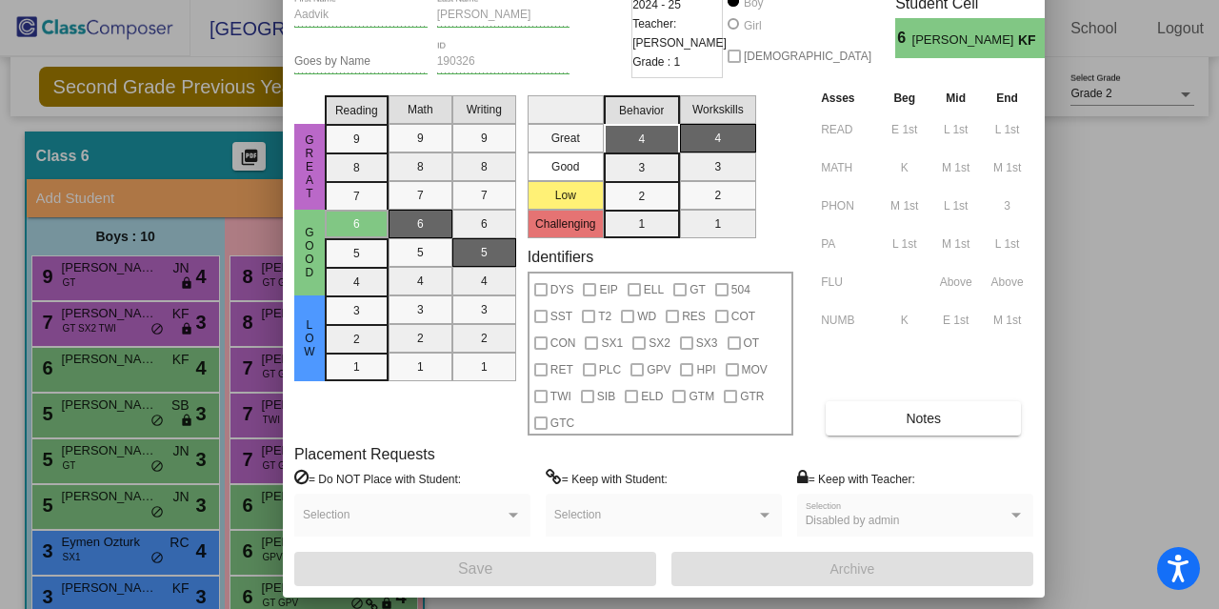
drag, startPoint x: 745, startPoint y: 24, endPoint x: 584, endPoint y: -43, distance: 174.2
click at [584, 0] on html "Accessibility Screen-Reader Guide, Feedback, and Issue Reporting | New window […" at bounding box center [609, 304] width 1219 height 609
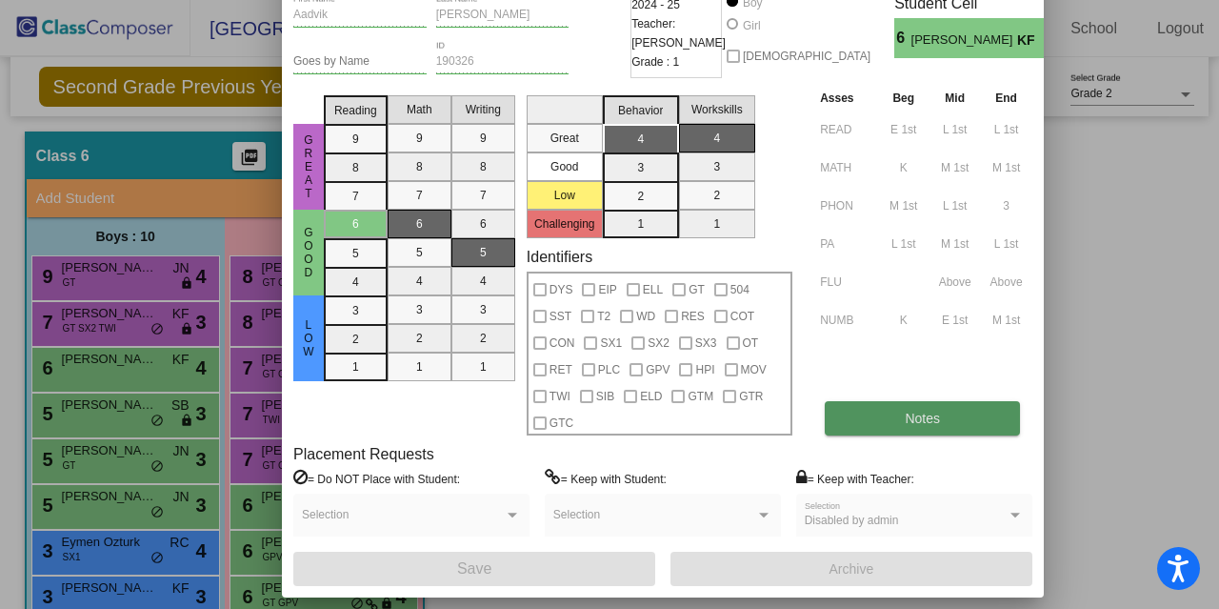
click at [894, 412] on button "Notes" at bounding box center [922, 418] width 195 height 34
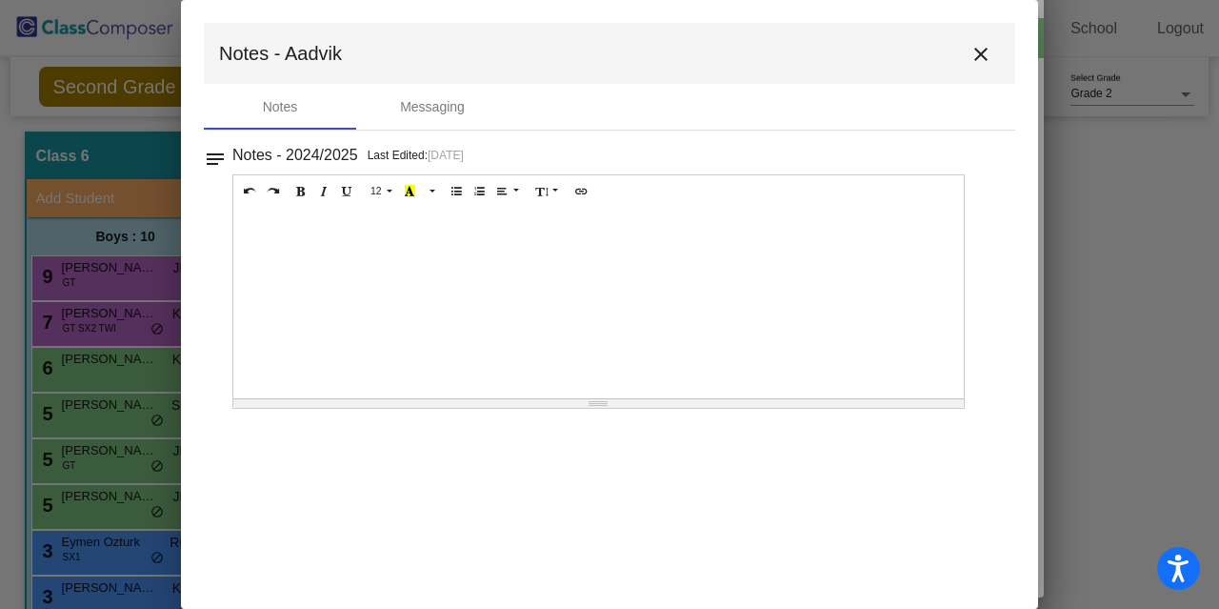
click at [554, 226] on div at bounding box center [598, 303] width 731 height 190
paste div
click at [1083, 347] on div at bounding box center [609, 304] width 1219 height 609
click at [984, 46] on mat-icon "close" at bounding box center [981, 54] width 23 height 23
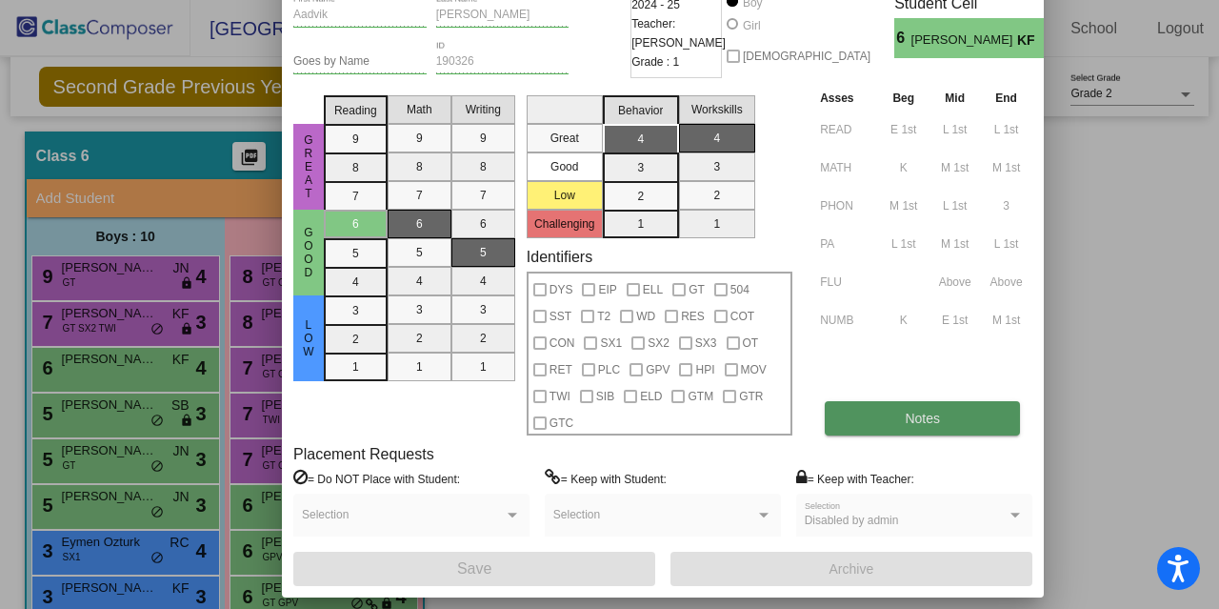
click at [876, 411] on button "Notes" at bounding box center [922, 418] width 195 height 34
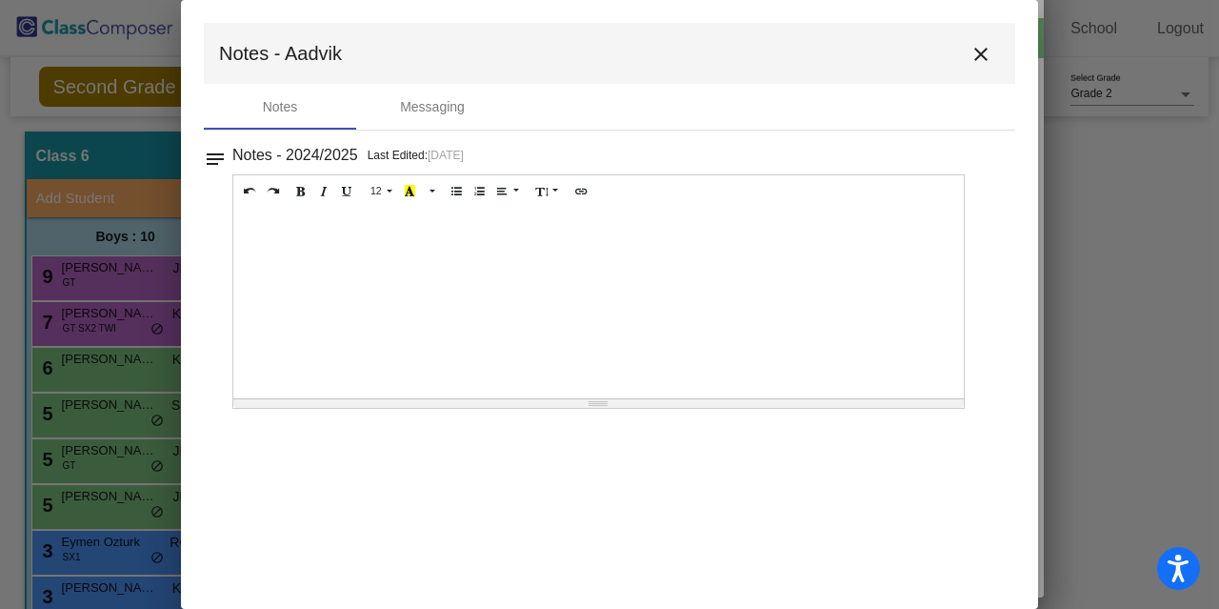
drag, startPoint x: 783, startPoint y: 20, endPoint x: 612, endPoint y: 37, distance: 171.4
click at [612, 37] on mat-dialog-container "Notes - Aadvik close Notes Messaging notes Notes - 2024/2025 Last Edited: [DATE…" at bounding box center [609, 304] width 857 height 609
drag, startPoint x: 1039, startPoint y: 156, endPoint x: 1042, endPoint y: 206, distance: 49.6
click at [1042, 206] on div at bounding box center [609, 304] width 1219 height 609
drag, startPoint x: 1014, startPoint y: 464, endPoint x: 1013, endPoint y: 323, distance: 141.0
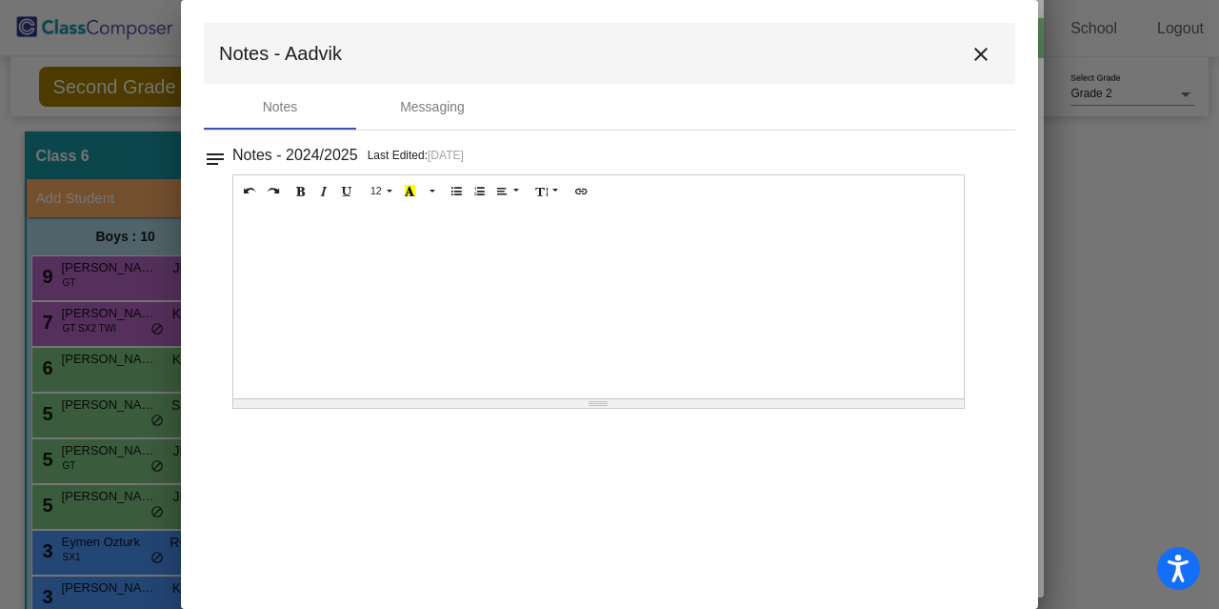
click at [1013, 323] on mat-dialog-container "Notes - Aadvik close Notes Messaging notes Notes - 2024/2025 Last Edited: [DATE…" at bounding box center [609, 304] width 857 height 609
drag, startPoint x: 955, startPoint y: 399, endPoint x: 951, endPoint y: 321, distance: 78.2
click at [951, 321] on div "12 8 9 10 11 12 14 18 24 36 Background Color Transparent Select #ffff00 Text Co…" at bounding box center [598, 291] width 732 height 234
drag, startPoint x: 952, startPoint y: 405, endPoint x: 941, endPoint y: 346, distance: 60.0
drag, startPoint x: 941, startPoint y: 346, endPoint x: 948, endPoint y: 536, distance: 190.6
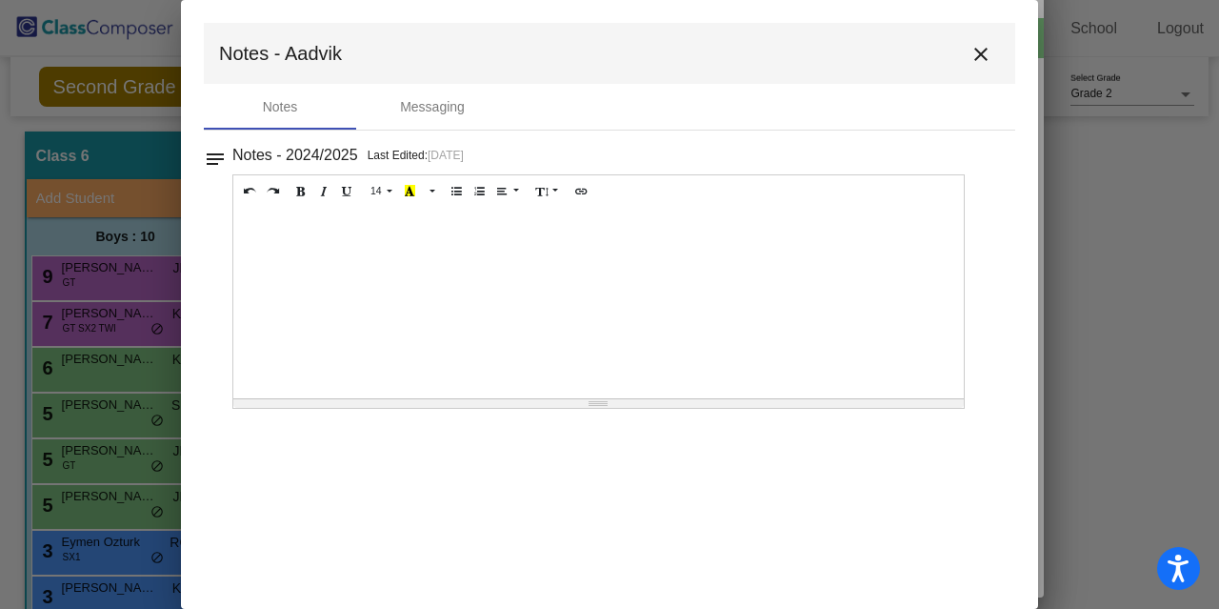
click at [948, 536] on mat-dialog-container "Notes - Aadvik close Notes Messaging notes Notes - 2024/2025 Last Edited: [DATE…" at bounding box center [609, 304] width 857 height 609
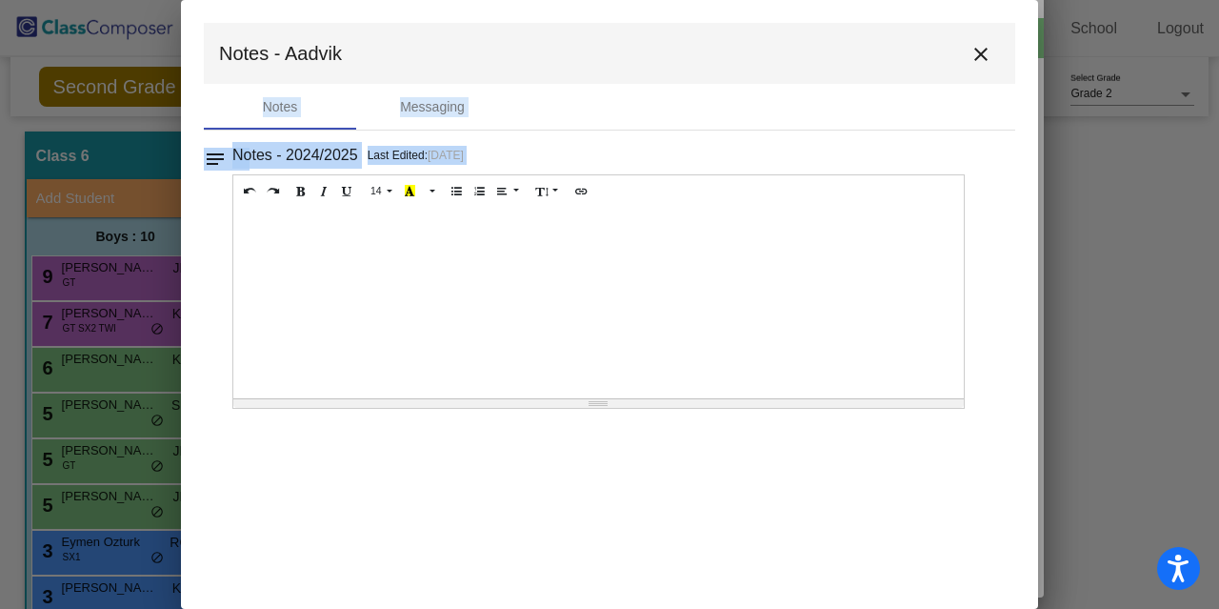
drag, startPoint x: 182, startPoint y: 3, endPoint x: 556, endPoint y: 251, distance: 449.4
click at [556, 251] on mat-dialog-container "Notes - Aadvik close Notes Messaging notes Notes - 2024/2025 Last Edited: [DATE…" at bounding box center [609, 304] width 857 height 609
click at [556, 251] on div at bounding box center [598, 303] width 731 height 190
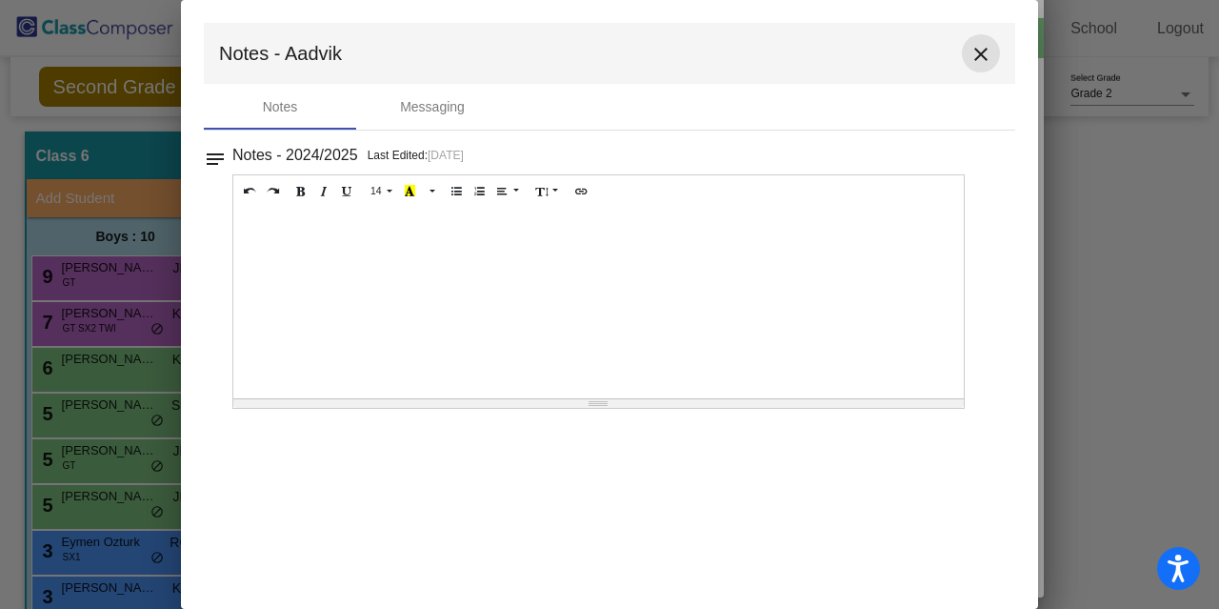
click at [977, 45] on mat-icon "close" at bounding box center [981, 54] width 23 height 23
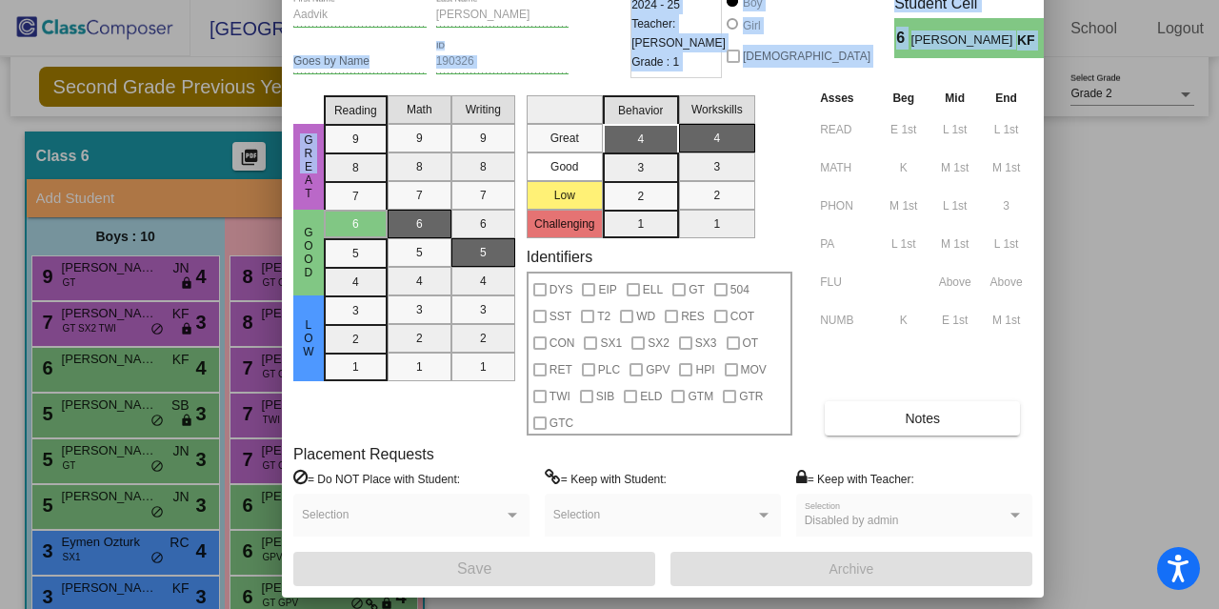
drag, startPoint x: 285, startPoint y: 43, endPoint x: 303, endPoint y: 165, distance: 123.3
click at [303, 165] on div "Aadvik First Name [PERSON_NAME] Last Name Goes by Name 190326 ID 2024 - 25 Teac…" at bounding box center [663, 290] width 762 height 614
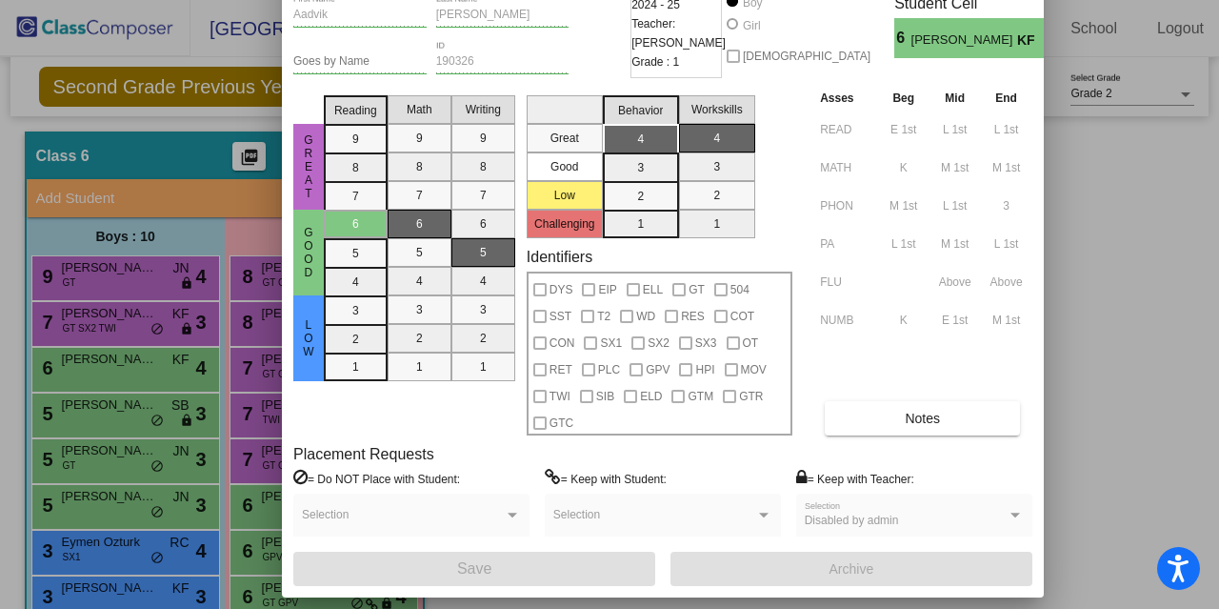
click at [1124, 404] on div at bounding box center [609, 304] width 1219 height 609
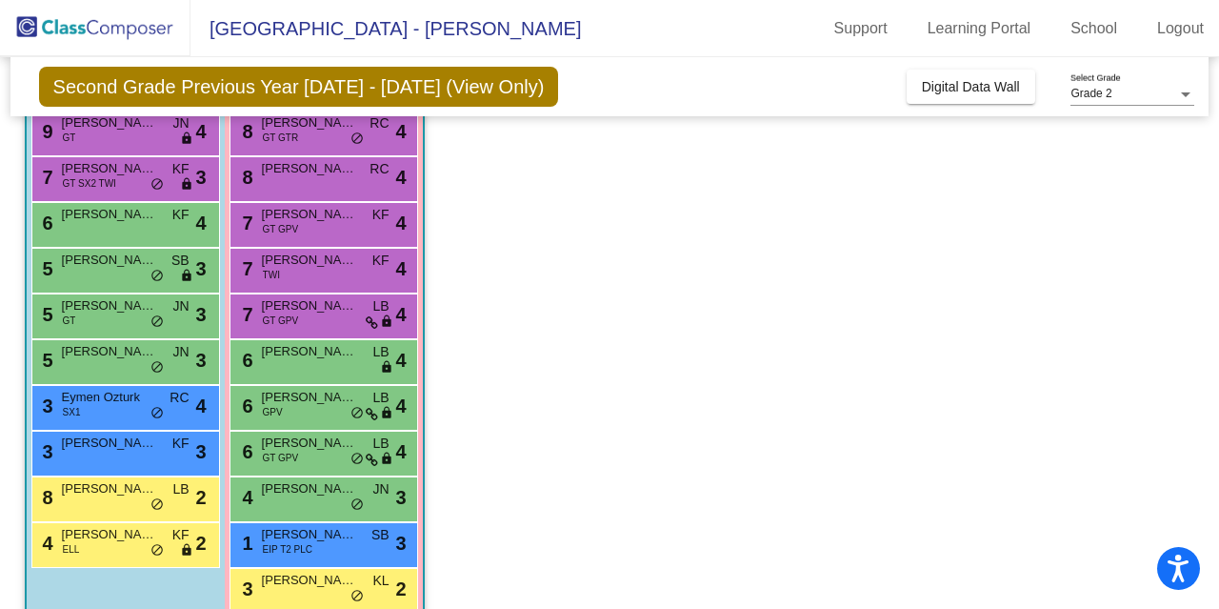
scroll to position [196, 0]
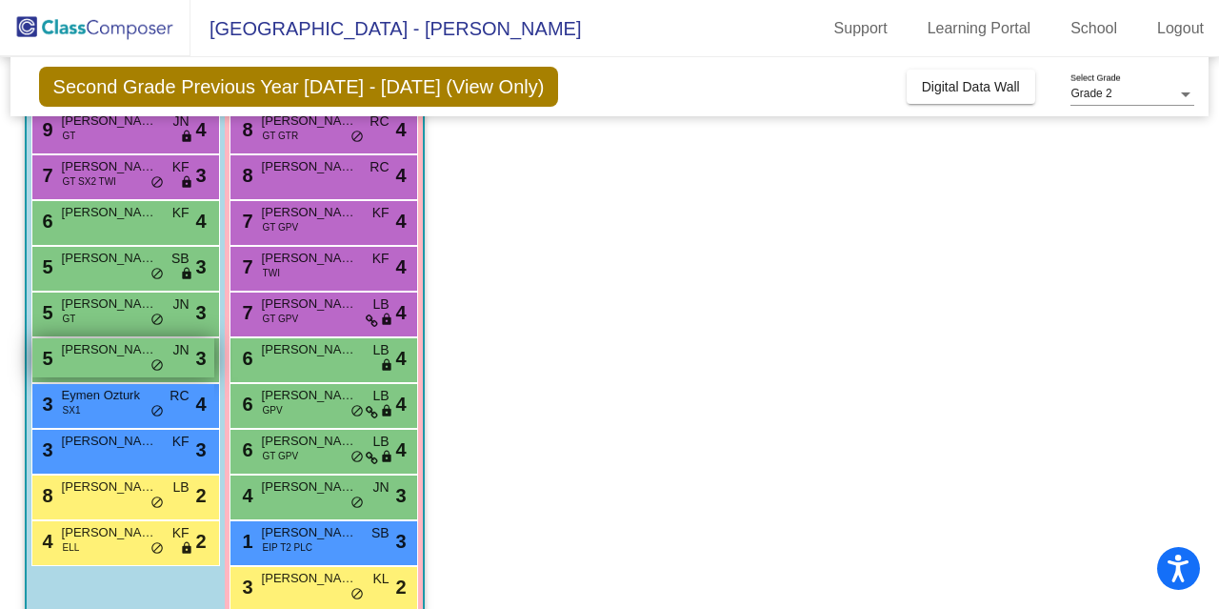
click at [119, 361] on div "5 [PERSON_NAME] JN lock do_not_disturb_alt 3" at bounding box center [123, 357] width 182 height 39
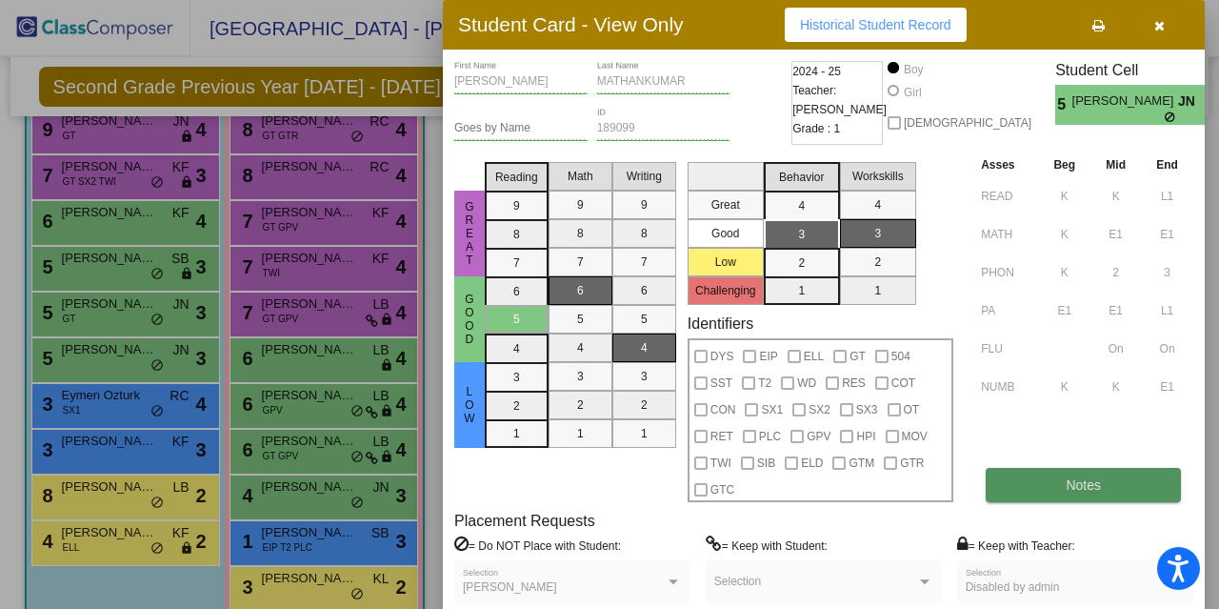
click at [1132, 482] on button "Notes" at bounding box center [1083, 485] width 195 height 34
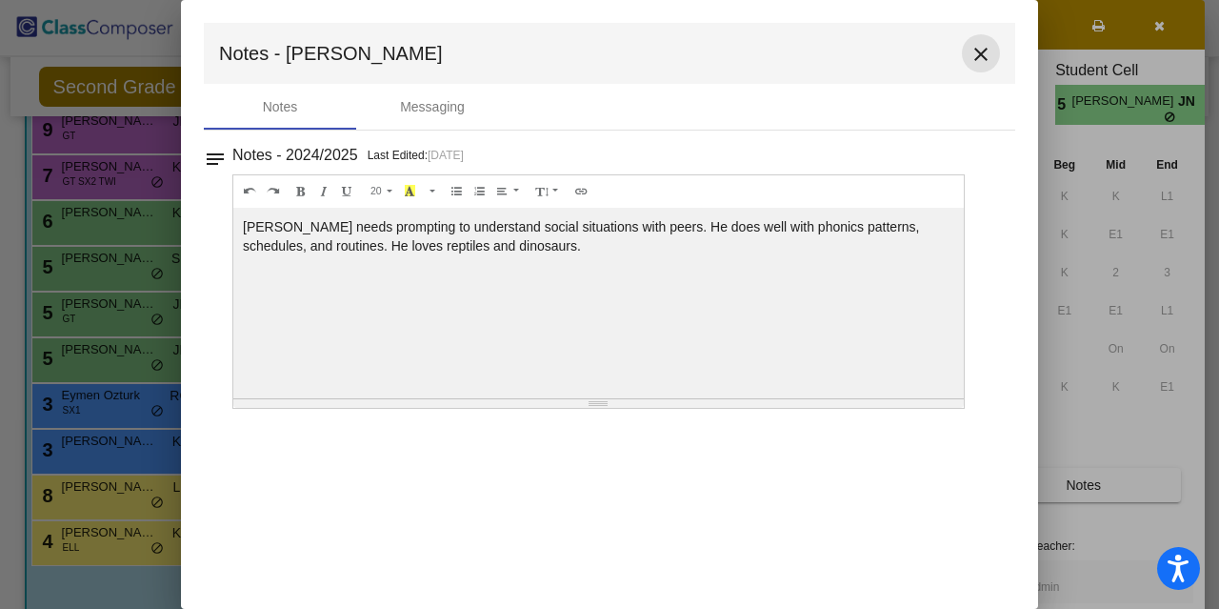
click at [985, 54] on mat-icon "close" at bounding box center [981, 54] width 23 height 23
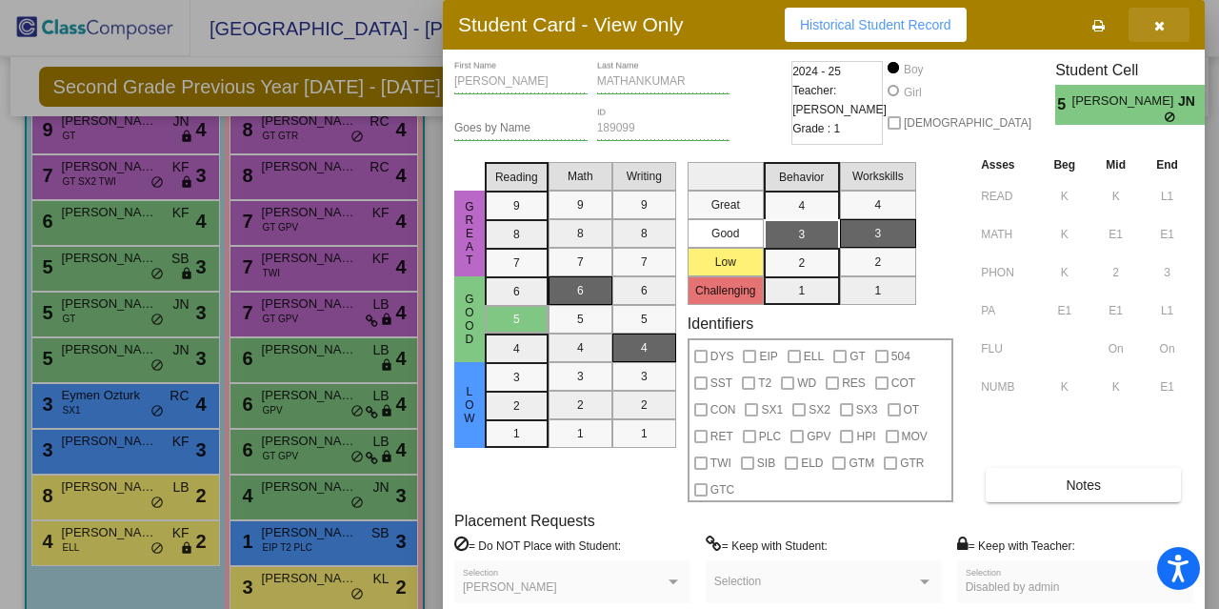
click at [1154, 26] on icon "button" at bounding box center [1159, 25] width 10 height 13
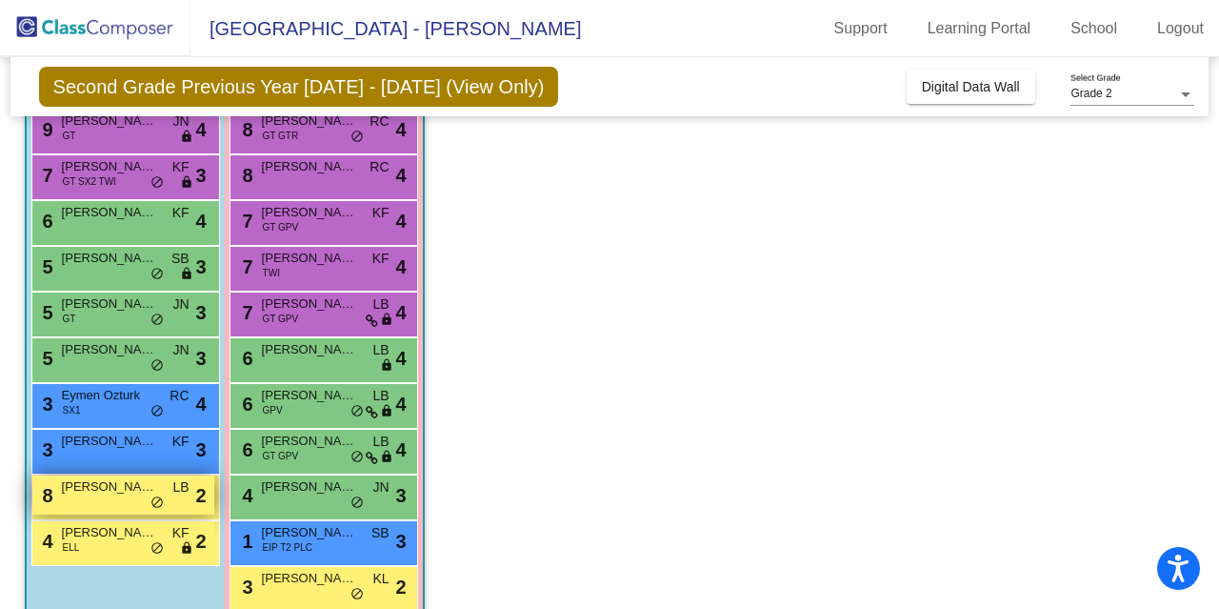
click at [130, 499] on div "8 [PERSON_NAME] LB lock do_not_disturb_alt 2" at bounding box center [123, 494] width 182 height 39
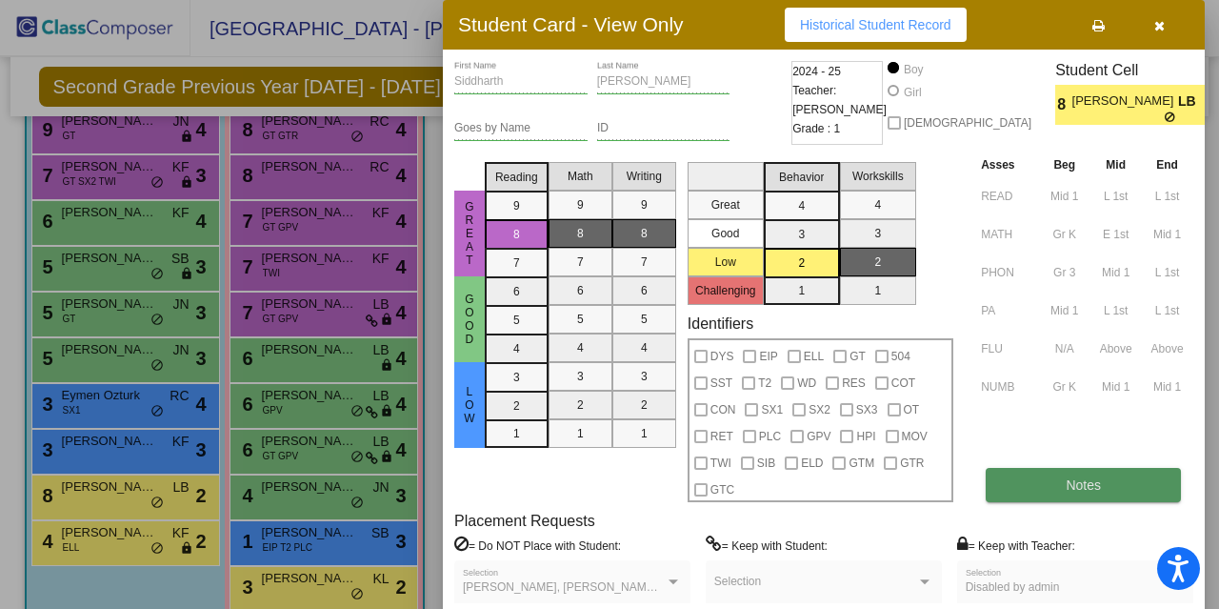
click at [1047, 479] on button "Notes" at bounding box center [1083, 485] width 195 height 34
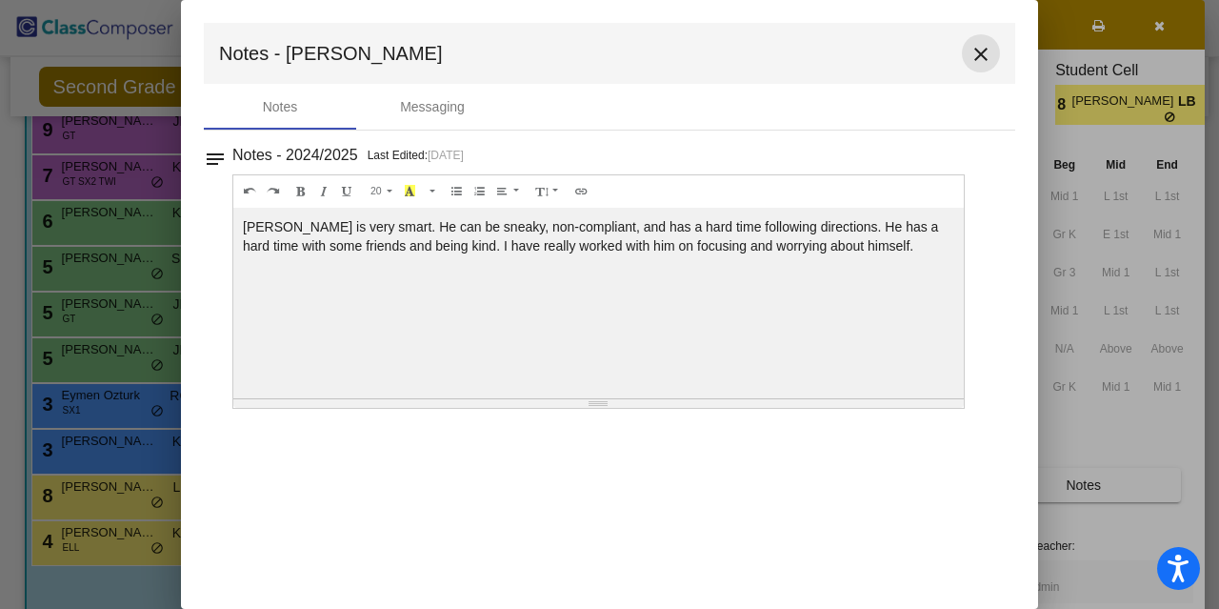
click at [979, 60] on mat-icon "close" at bounding box center [981, 54] width 23 height 23
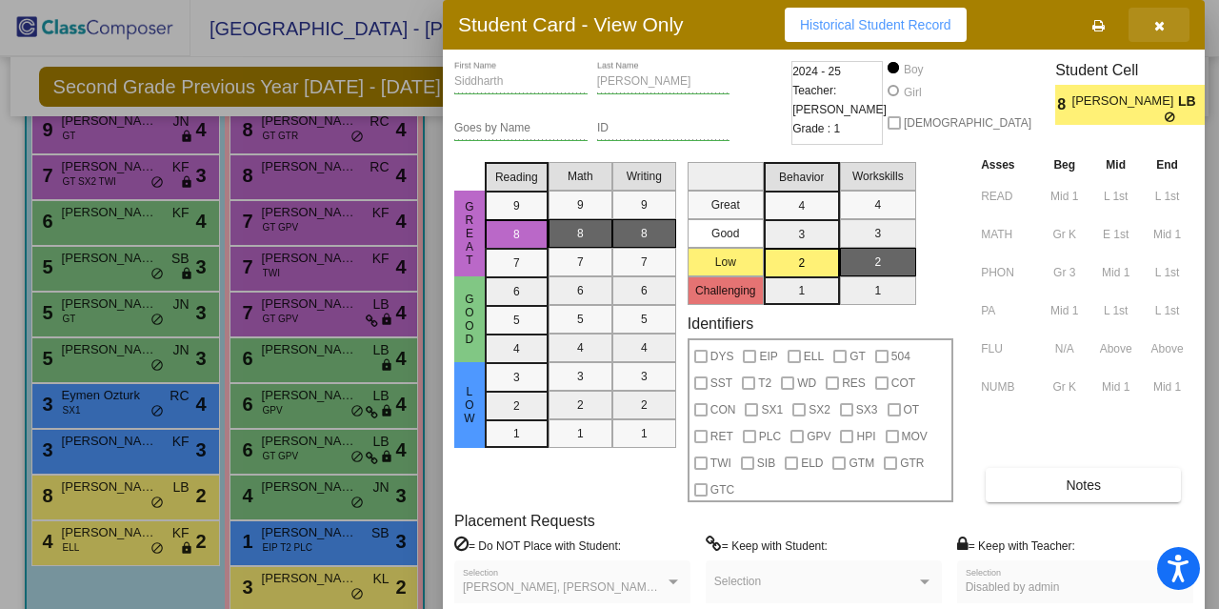
click at [1168, 30] on button "button" at bounding box center [1159, 25] width 61 height 34
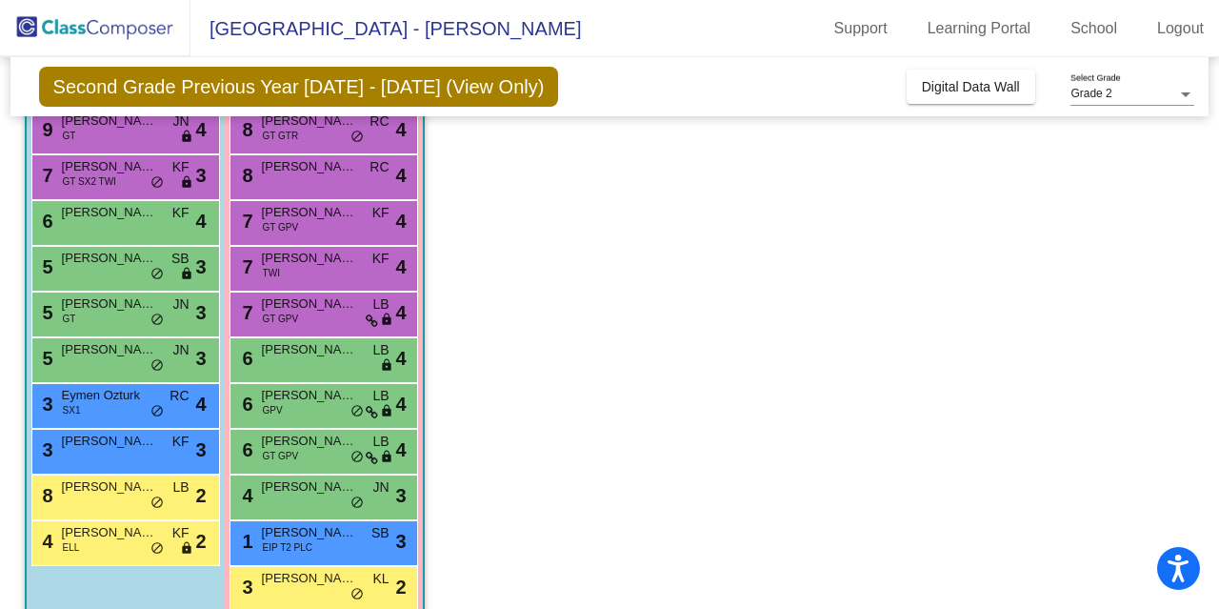
scroll to position [206, 0]
